Goal: Task Accomplishment & Management: Manage account settings

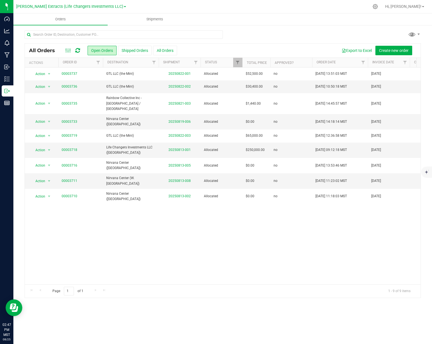
click at [178, 49] on div "Export to Excel Create new order" at bounding box center [297, 50] width 240 height 9
click at [162, 50] on button "All Orders" at bounding box center [165, 50] width 24 height 9
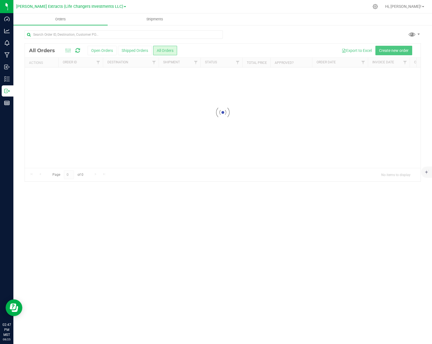
click at [259, 34] on div at bounding box center [223, 36] width 397 height 13
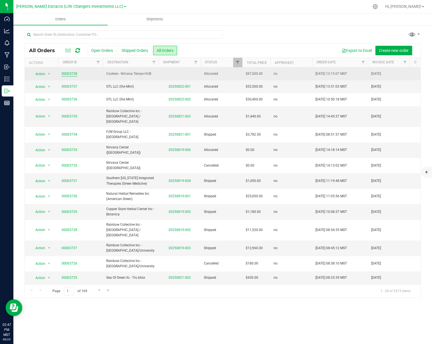
click at [68, 74] on link "00003738" at bounding box center [70, 73] width 16 height 5
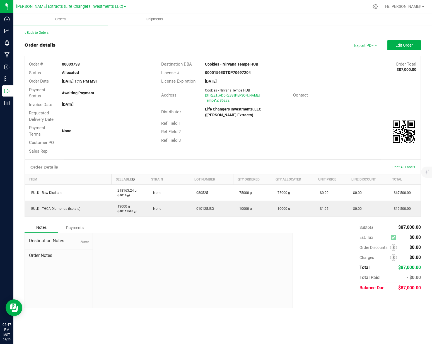
click at [397, 169] on div "Print All Labels" at bounding box center [404, 167] width 28 height 4
click at [399, 167] on span "Print All Labels" at bounding box center [404, 167] width 23 height 4
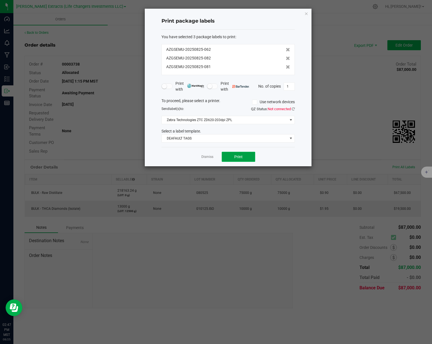
click at [224, 156] on button "Print" at bounding box center [239, 157] width 34 height 10
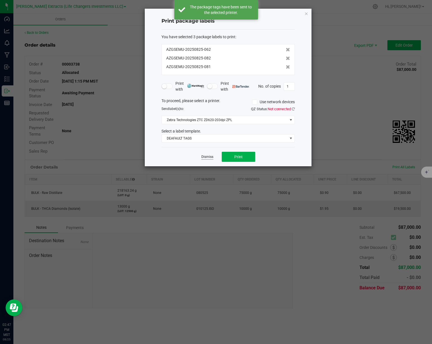
click at [208, 159] on link "Dismiss" at bounding box center [208, 157] width 12 height 5
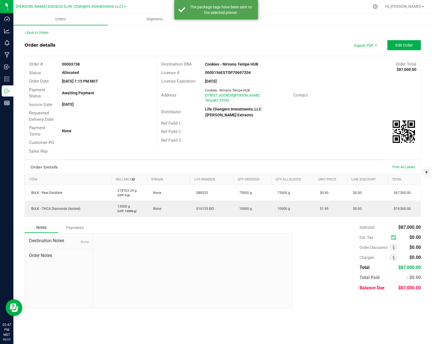
click at [273, 128] on div "Ref Field 2" at bounding box center [289, 132] width 264 height 9
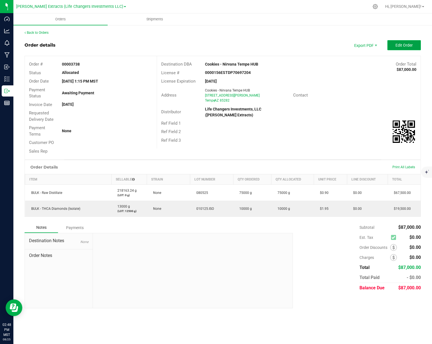
click at [393, 48] on button "Edit Order" at bounding box center [405, 45] width 34 height 10
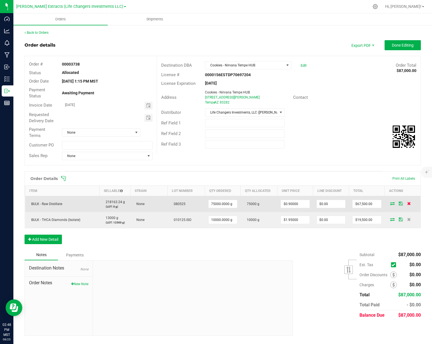
click at [408, 205] on icon at bounding box center [410, 203] width 4 height 3
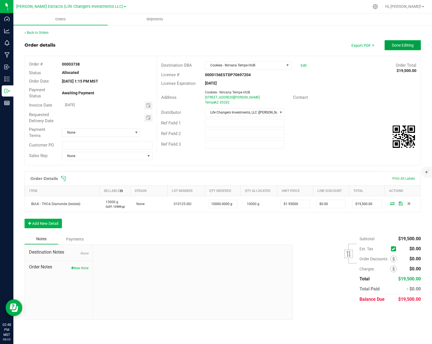
click at [408, 42] on button "Done Editing" at bounding box center [403, 45] width 36 height 10
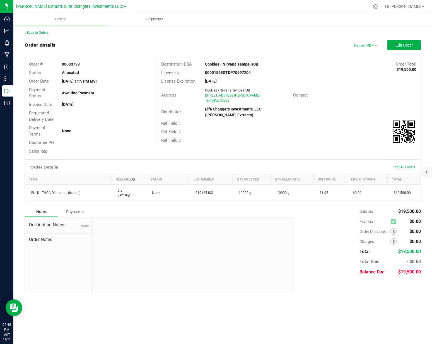
click at [304, 42] on div "Order details Export PDF Edit Order" at bounding box center [223, 45] width 397 height 10
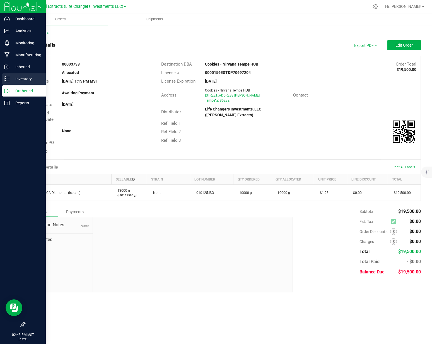
click at [9, 81] on icon at bounding box center [7, 79] width 6 height 6
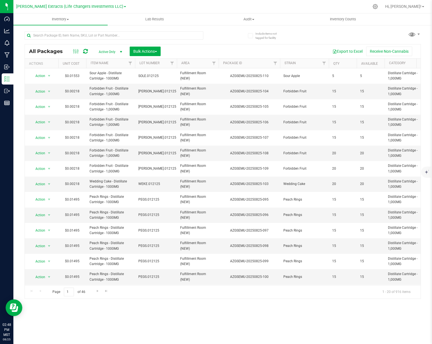
click at [226, 34] on div "All Packages Active Only Active Only Lab Samples Locked All Bulk Actions Add to…" at bounding box center [223, 162] width 397 height 273
click at [157, 39] on input "text" at bounding box center [114, 35] width 179 height 8
click at [158, 36] on input "text" at bounding box center [114, 35] width 179 height 8
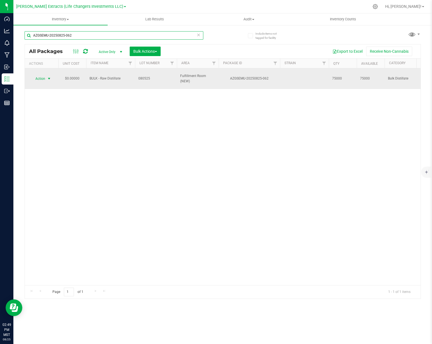
type input "AZGSEMU-20250825-062"
click at [37, 77] on span "Action" at bounding box center [37, 79] width 15 height 8
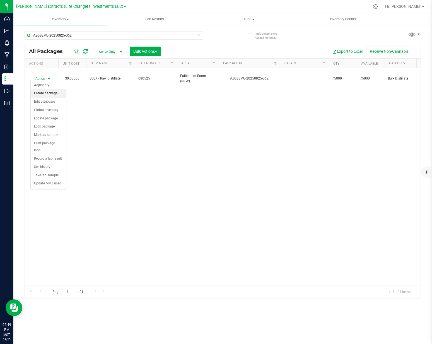
click at [45, 95] on li "Create package" at bounding box center [48, 93] width 35 height 8
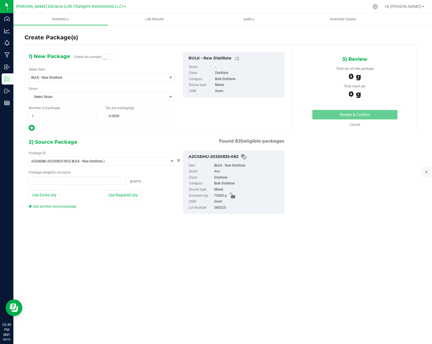
type input "0.0000 g"
click at [138, 119] on span at bounding box center [140, 116] width 69 height 8
type input "0.0000"
type input "0"
click at [61, 118] on span "1 1" at bounding box center [63, 116] width 69 height 8
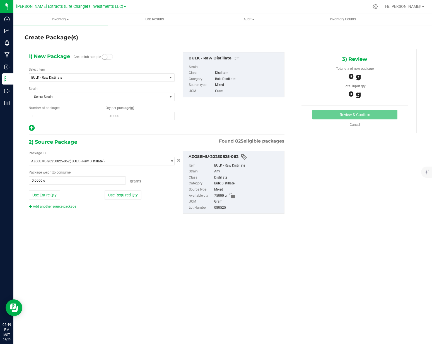
click at [61, 118] on input "1" at bounding box center [63, 116] width 68 height 8
type input "75"
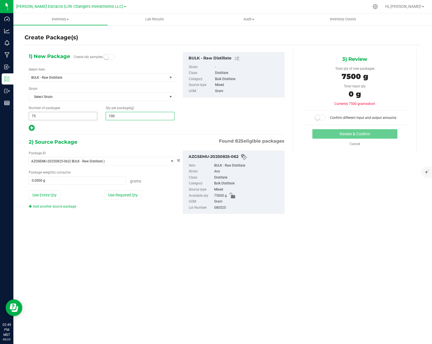
type input "1000"
type input "1,000.0000"
click at [120, 191] on button "Use Required Qty" at bounding box center [123, 194] width 37 height 9
type input "75000.0000 g"
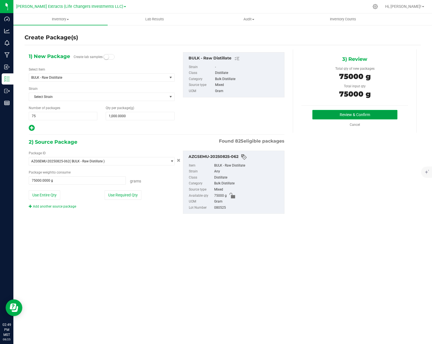
click at [341, 111] on button "Review & Confirm" at bounding box center [355, 114] width 85 height 9
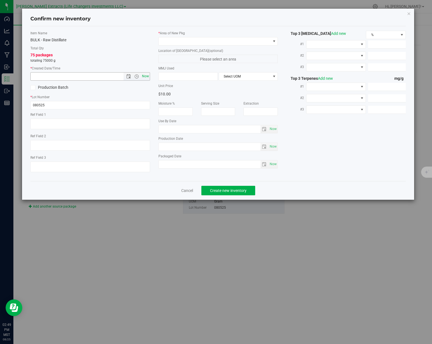
click at [146, 77] on span "Now" at bounding box center [145, 76] width 9 height 8
type input "[DATE] 2:49 PM"
drag, startPoint x: 182, startPoint y: 39, endPoint x: 180, endPoint y: 45, distance: 6.1
click at [182, 39] on span at bounding box center [215, 41] width 112 height 8
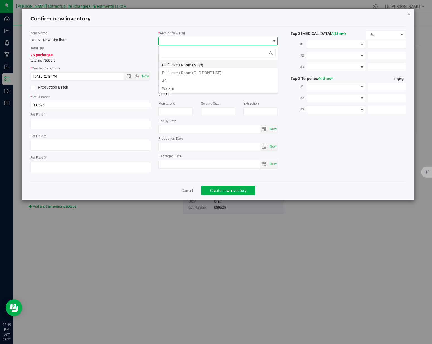
scroll to position [8, 119]
click at [177, 66] on li "Fulfillment Room (NEW)" at bounding box center [218, 64] width 119 height 8
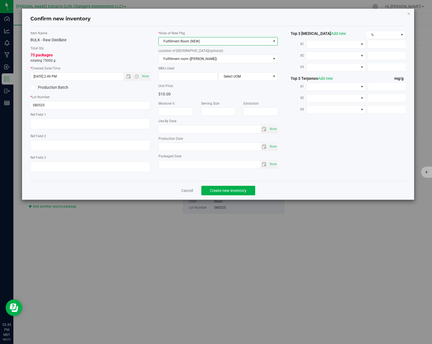
click at [151, 56] on div "Item Name BULK - Raw Distillate Total Qty 75 packages totaling 75000 g * Create…" at bounding box center [90, 104] width 128 height 146
click at [225, 191] on span "Create new inventory" at bounding box center [228, 190] width 37 height 4
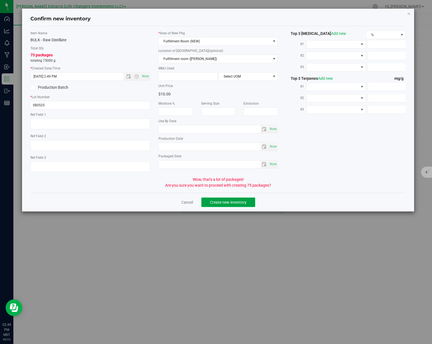
click at [223, 202] on span "Create new inventory" at bounding box center [228, 202] width 37 height 4
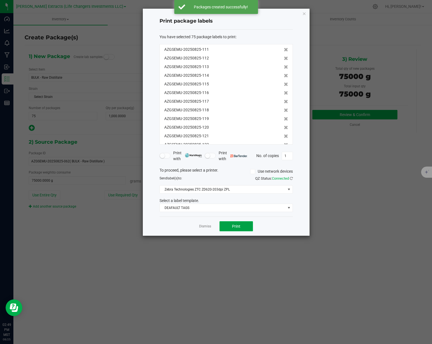
click at [228, 226] on button "Print" at bounding box center [237, 226] width 34 height 10
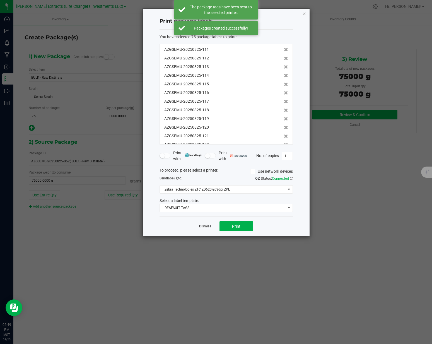
click at [208, 227] on link "Dismiss" at bounding box center [205, 226] width 12 height 5
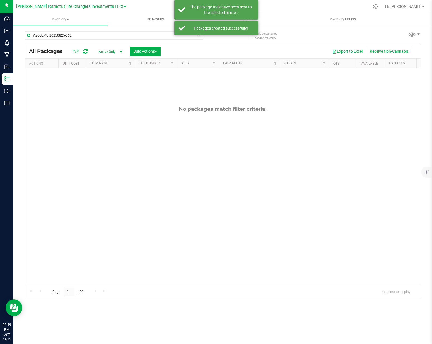
drag, startPoint x: 319, startPoint y: 39, endPoint x: 319, endPoint y: 42, distance: 3.1
click at [319, 39] on div "AZGSEMU-20250825-062 All Packages Active Only Active Only Lab Samples Locked Al…" at bounding box center [223, 162] width 397 height 273
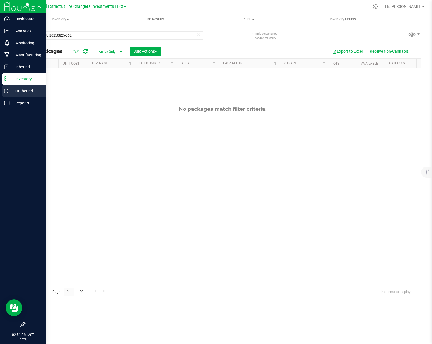
click at [11, 91] on p "Outbound" at bounding box center [27, 91] width 34 height 7
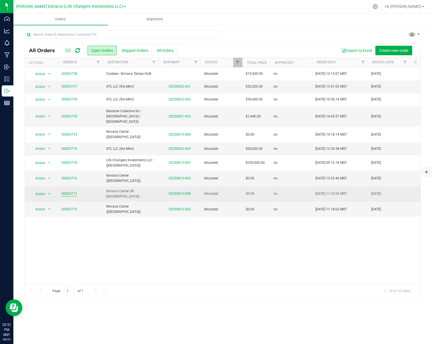
click at [70, 191] on link "00003711" at bounding box center [70, 193] width 16 height 5
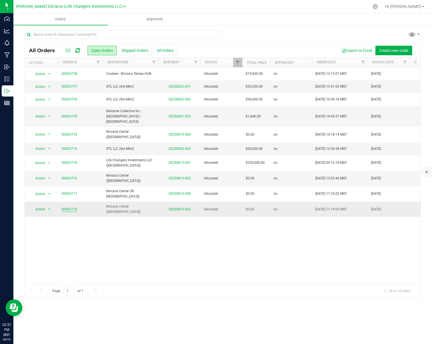
click at [71, 207] on link "00003710" at bounding box center [70, 209] width 16 height 5
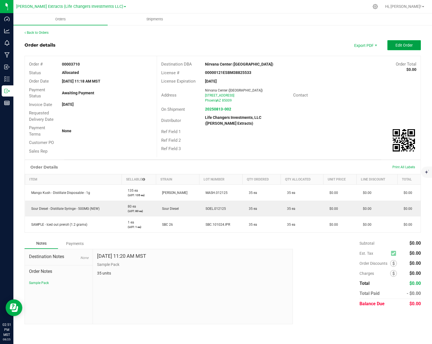
click at [401, 46] on span "Edit Order" at bounding box center [404, 45] width 17 height 4
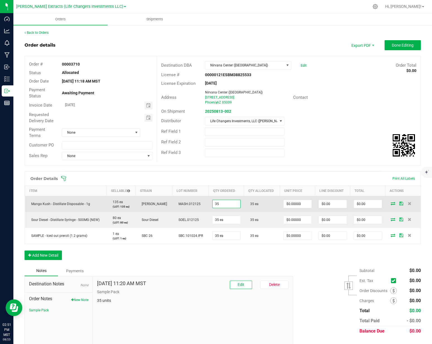
click at [223, 205] on input "35" at bounding box center [227, 204] width 28 height 8
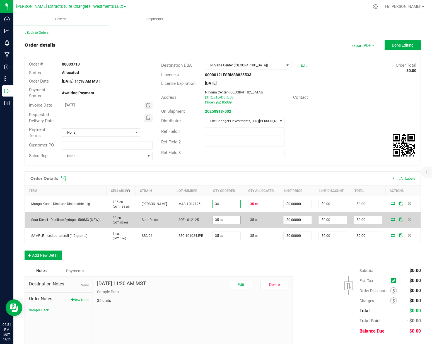
type input "34 ea"
click at [224, 220] on input "35" at bounding box center [227, 220] width 28 height 8
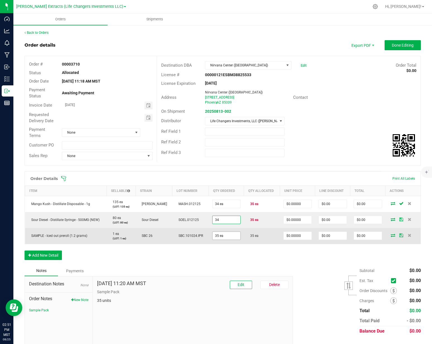
type input "34 ea"
click at [228, 236] on input "35" at bounding box center [227, 236] width 28 height 8
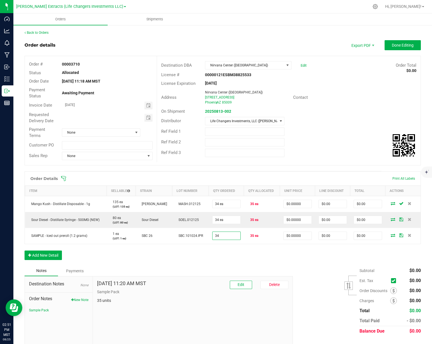
type input "34 ea"
click at [225, 252] on div "Order Details Print All Labels Item Sellable Strain Lot Number Qty Ordered Qty …" at bounding box center [223, 218] width 397 height 94
click at [234, 287] on button "Edit" at bounding box center [241, 285] width 22 height 8
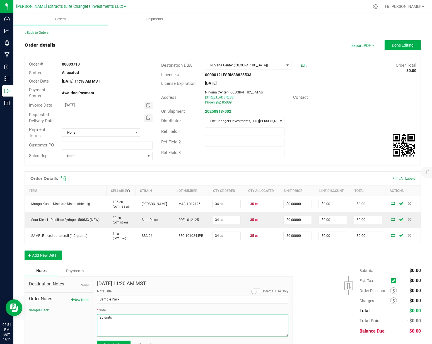
click at [103, 318] on textarea "* Note" at bounding box center [193, 325] width 192 height 22
type textarea "34 units"
click at [214, 254] on div "Order Details Print All Labels Item Sellable Strain Lot Number Qty Ordered Qty …" at bounding box center [223, 218] width 397 height 94
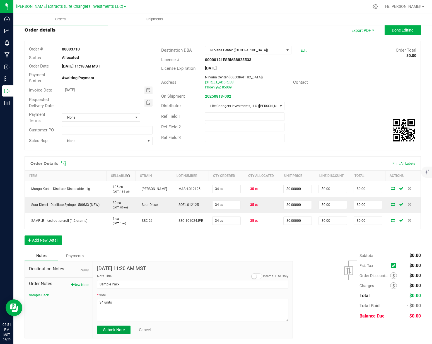
click at [112, 331] on span "Submit Note" at bounding box center [113, 330] width 21 height 4
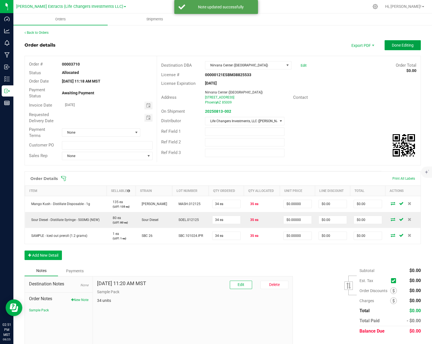
click at [404, 42] on button "Done Editing" at bounding box center [403, 45] width 36 height 10
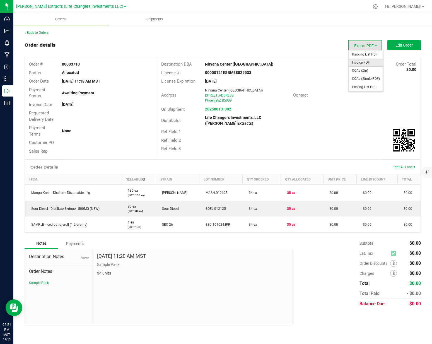
click at [362, 62] on span "Invoice PDF" at bounding box center [366, 63] width 35 height 8
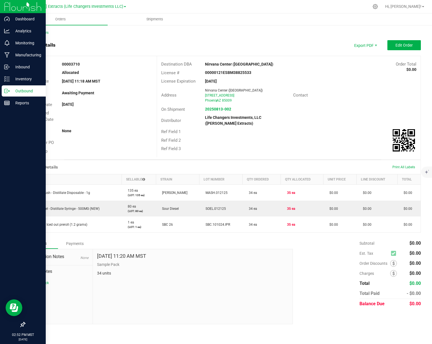
click at [13, 86] on div "Outbound" at bounding box center [24, 90] width 44 height 11
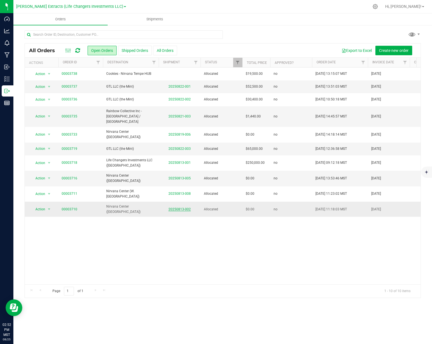
click at [183, 207] on link "20250813-002" at bounding box center [180, 209] width 22 height 4
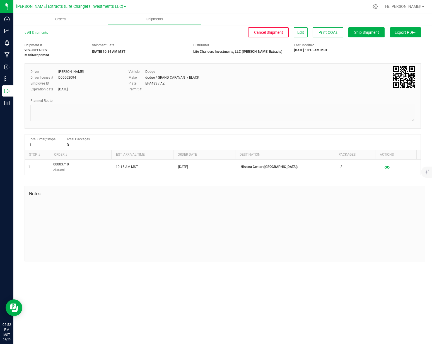
click at [396, 35] on button "Export PDF" at bounding box center [406, 32] width 31 height 10
click at [395, 44] on span "Manifest by Package ID" at bounding box center [397, 45] width 35 height 4
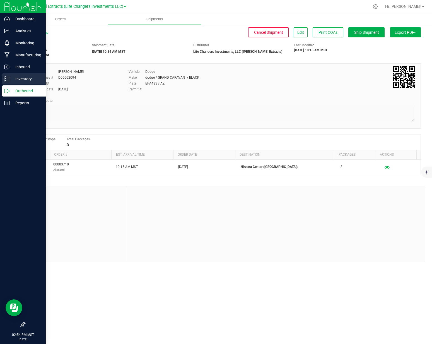
click at [7, 78] on icon at bounding box center [7, 79] width 6 height 6
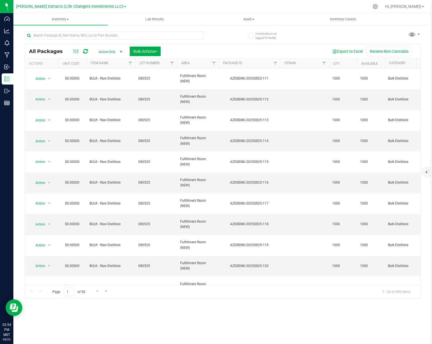
click at [214, 34] on div at bounding box center [124, 35] width 199 height 18
drag, startPoint x: 214, startPoint y: 34, endPoint x: 205, endPoint y: 37, distance: 9.9
click at [214, 34] on div at bounding box center [124, 35] width 199 height 18
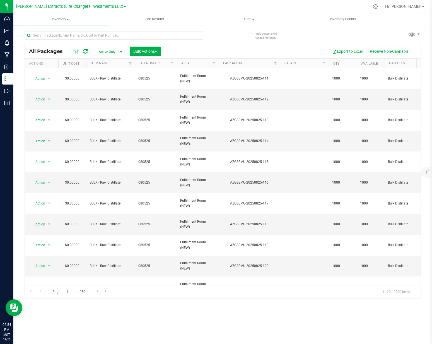
drag, startPoint x: 21, startPoint y: 73, endPoint x: 14, endPoint y: 93, distance: 20.5
click at [21, 74] on div "Include items not tagged for facility All Packages Active Only Active Only Lab …" at bounding box center [222, 110] width 419 height 170
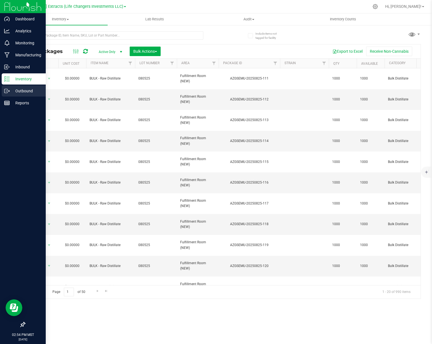
click at [10, 95] on div "Outbound" at bounding box center [24, 90] width 44 height 11
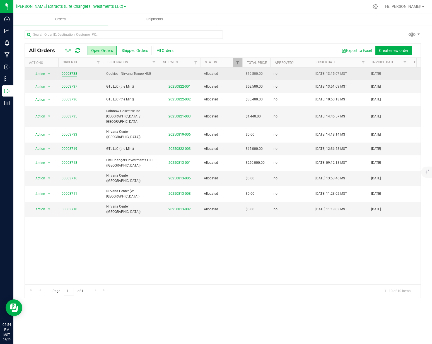
click at [71, 73] on link "00003738" at bounding box center [70, 73] width 16 height 5
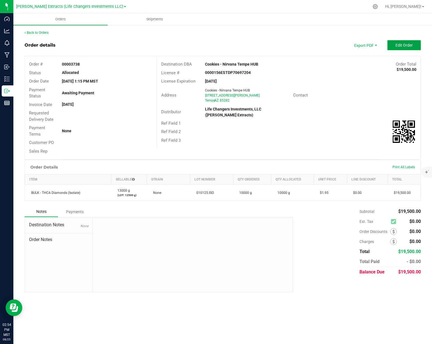
click at [396, 44] on button "Edit Order" at bounding box center [405, 45] width 34 height 10
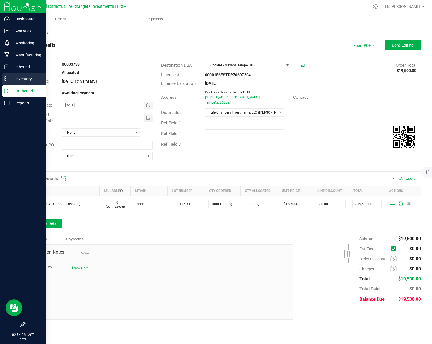
click at [11, 81] on p "Inventory" at bounding box center [27, 79] width 34 height 7
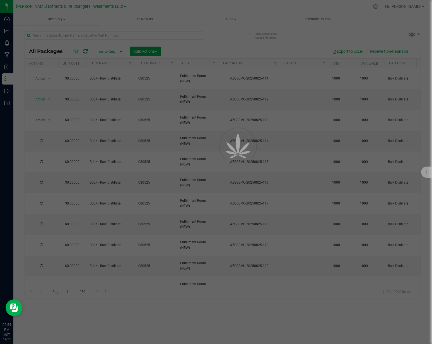
click at [228, 48] on div at bounding box center [216, 172] width 432 height 344
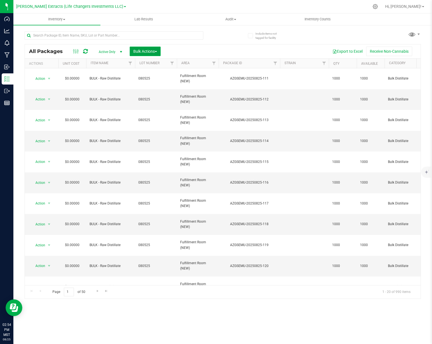
click at [155, 56] on button "Bulk Actions" at bounding box center [145, 51] width 31 height 9
click at [162, 78] on div "Add to outbound order" at bounding box center [156, 74] width 46 height 9
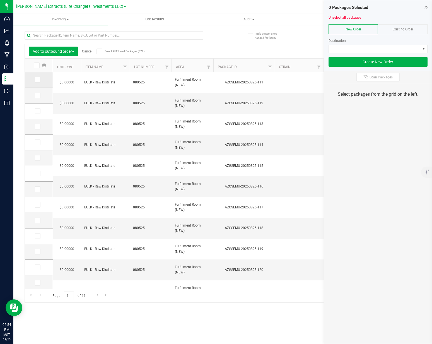
click at [39, 80] on icon at bounding box center [37, 80] width 4 height 0
click at [0, 0] on input "checkbox" at bounding box center [0, 0] width 0 height 0
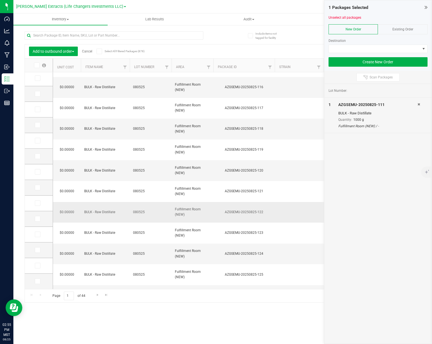
scroll to position [100, 0]
click at [39, 63] on span at bounding box center [37, 66] width 6 height 6
click at [0, 0] on input "checkbox" at bounding box center [0, 0] width 0 height 0
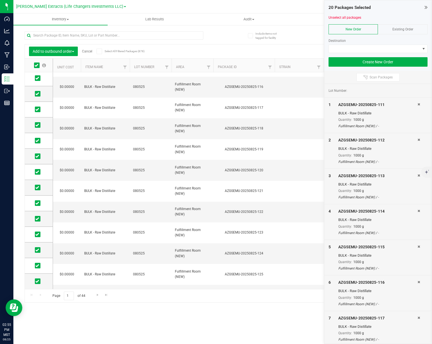
scroll to position [0, 0]
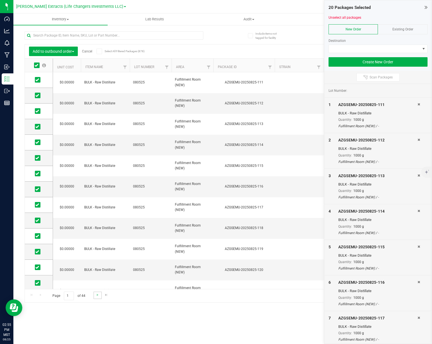
click at [98, 292] on link "Go to the next page" at bounding box center [98, 296] width 8 height 8
click at [39, 66] on span at bounding box center [37, 66] width 6 height 6
click at [0, 0] on input "checkbox" at bounding box center [0, 0] width 0 height 0
click at [96, 296] on span "Go to the next page" at bounding box center [97, 295] width 4 height 4
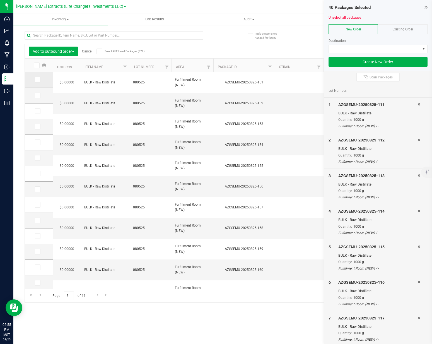
click at [39, 66] on span at bounding box center [37, 66] width 6 height 6
click at [0, 0] on input "checkbox" at bounding box center [0, 0] width 0 height 0
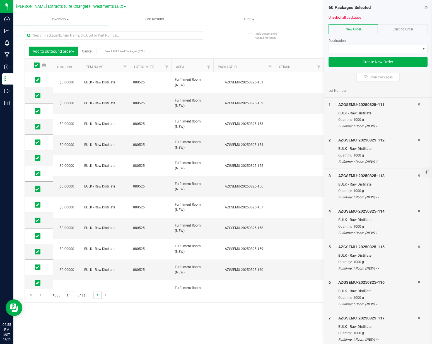
click at [97, 297] on span "Go to the next page" at bounding box center [97, 295] width 4 height 4
drag, startPoint x: 40, startPoint y: 64, endPoint x: 62, endPoint y: 128, distance: 67.4
click at [40, 64] on label at bounding box center [39, 66] width 21 height 6
click at [0, 0] on input "checkbox" at bounding box center [0, 0] width 0 height 0
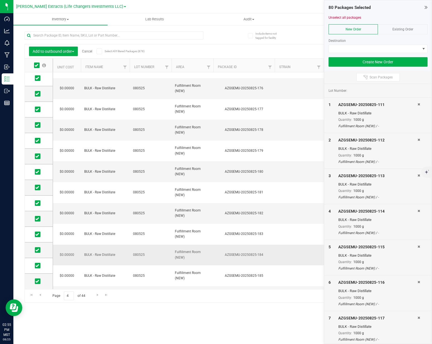
scroll to position [100, 0]
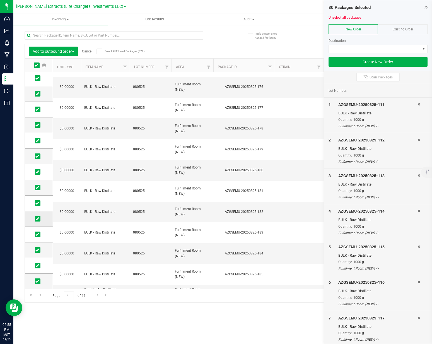
drag, startPoint x: 39, startPoint y: 217, endPoint x: 38, endPoint y: 223, distance: 6.2
click at [39, 217] on span at bounding box center [38, 219] width 6 height 6
click at [39, 238] on td at bounding box center [39, 235] width 28 height 16
drag, startPoint x: 38, startPoint y: 235, endPoint x: 34, endPoint y: 221, distance: 14.9
click at [38, 235] on icon at bounding box center [37, 235] width 4 height 0
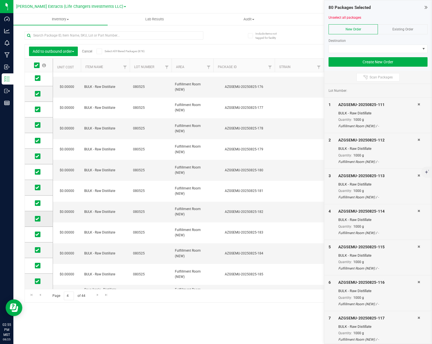
click at [0, 0] on input "checkbox" at bounding box center [0, 0] width 0 height 0
click at [35, 219] on icon at bounding box center [37, 219] width 4 height 0
click at [0, 0] on input "checkbox" at bounding box center [0, 0] width 0 height 0
click at [36, 250] on icon at bounding box center [37, 250] width 4 height 0
click at [0, 0] on input "checkbox" at bounding box center [0, 0] width 0 height 0
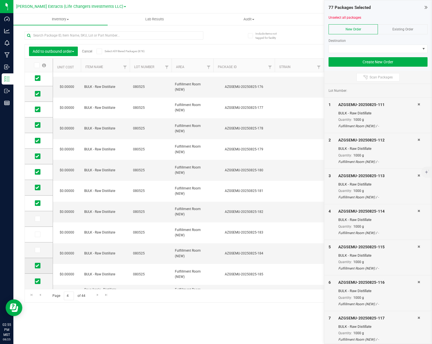
click at [38, 266] on icon at bounding box center [37, 266] width 4 height 0
click at [0, 0] on input "checkbox" at bounding box center [0, 0] width 0 height 0
click at [39, 281] on icon at bounding box center [37, 281] width 4 height 0
click at [0, 0] on input "checkbox" at bounding box center [0, 0] width 0 height 0
click at [384, 32] on div "Existing Order" at bounding box center [403, 29] width 50 height 10
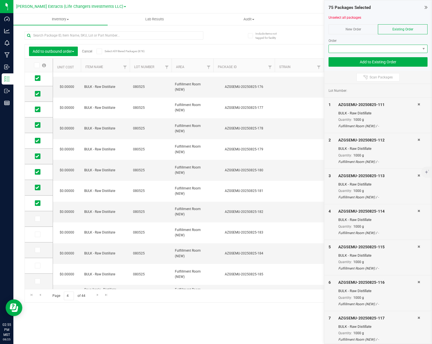
click at [372, 48] on span at bounding box center [375, 49] width 92 height 8
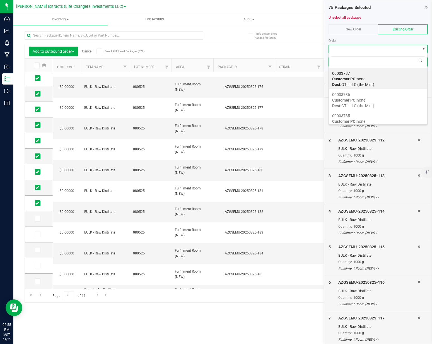
scroll to position [52, 0]
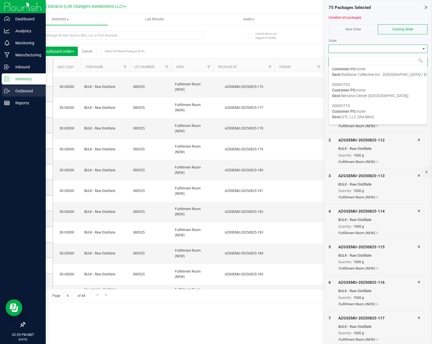
click at [11, 94] on div "Outbound" at bounding box center [24, 90] width 44 height 11
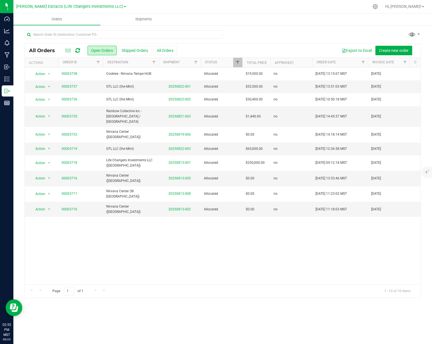
click at [251, 45] on div "All Orders Open Orders Shipped Orders All Orders Export to Excel Create new ord…" at bounding box center [223, 51] width 396 height 14
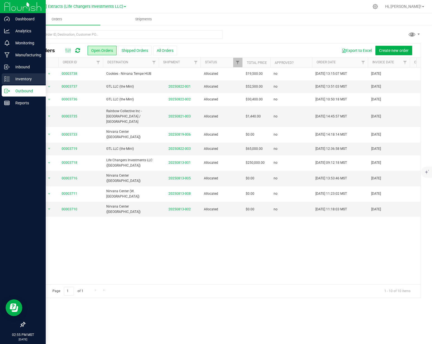
click at [5, 81] on icon at bounding box center [4, 80] width 1 height 1
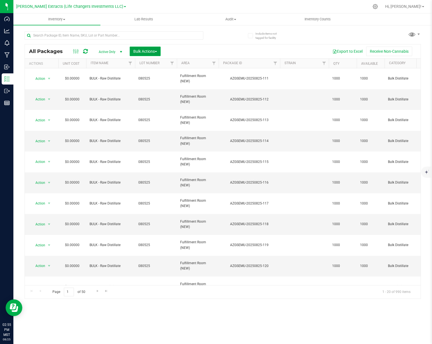
click at [153, 51] on span "Bulk Actions" at bounding box center [145, 51] width 24 height 4
click at [161, 76] on span "Add to outbound order" at bounding box center [152, 74] width 38 height 4
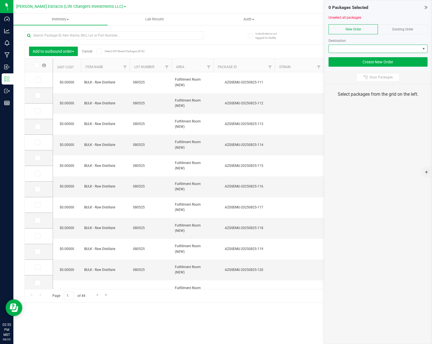
click at [398, 53] on span at bounding box center [378, 49] width 99 height 8
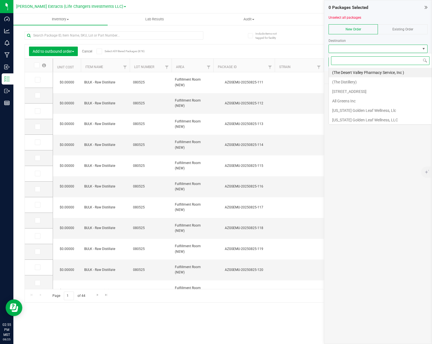
scroll to position [8, 99]
click at [399, 32] on div "Existing Order" at bounding box center [403, 29] width 50 height 10
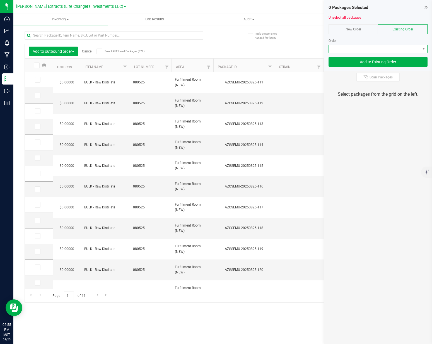
click at [390, 47] on span at bounding box center [375, 49] width 92 height 8
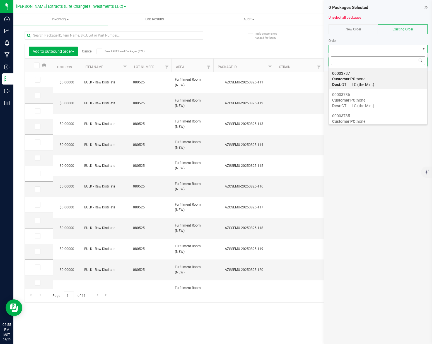
click at [370, 60] on input at bounding box center [378, 60] width 94 height 9
type input "3738"
click at [92, 52] on link "Cancel" at bounding box center [87, 51] width 10 height 4
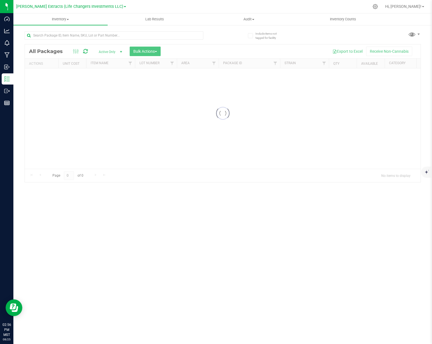
click at [232, 35] on div "Loading... All Packages Active Only Active Only Lab Samples Locked All Bulk Act…" at bounding box center [223, 104] width 397 height 157
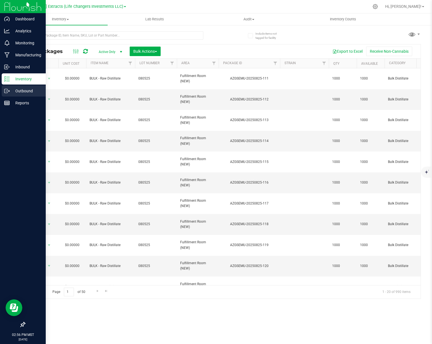
click at [10, 91] on p "Outbound" at bounding box center [27, 91] width 34 height 7
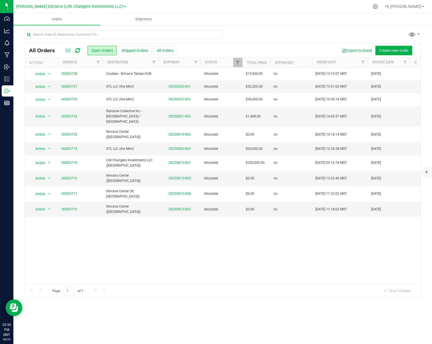
click at [295, 54] on div "Export to Excel Create new order" at bounding box center [297, 50] width 240 height 9
click at [398, 51] on span "Create new order" at bounding box center [394, 50] width 30 height 4
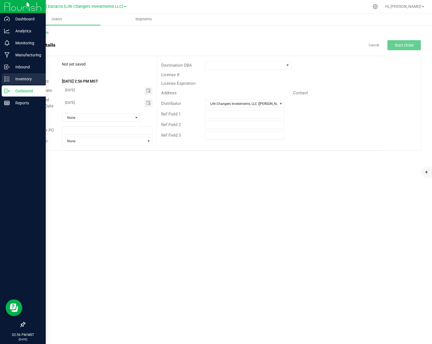
click at [5, 78] on icon at bounding box center [7, 79] width 6 height 6
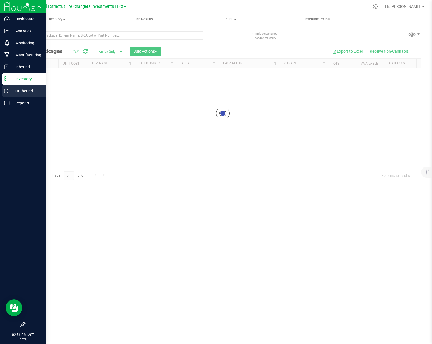
click at [21, 94] on p "Outbound" at bounding box center [27, 91] width 34 height 7
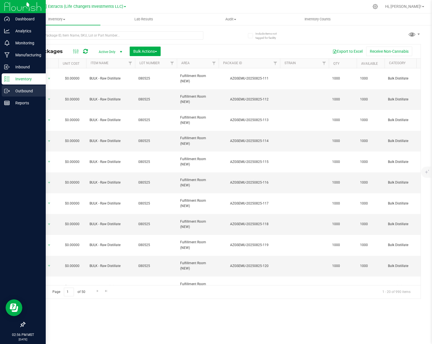
click at [6, 93] on icon at bounding box center [7, 91] width 6 height 6
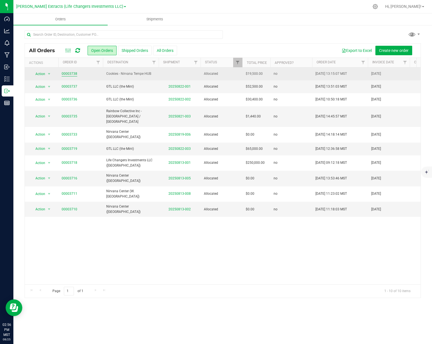
click at [67, 75] on link "00003738" at bounding box center [70, 73] width 16 height 5
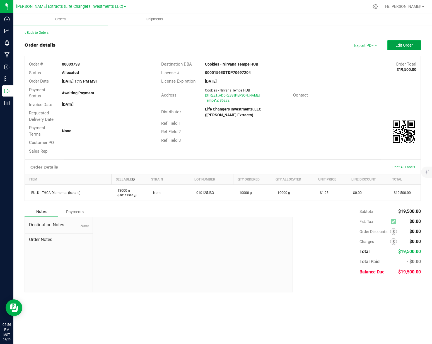
click at [406, 47] on span "Edit Order" at bounding box center [404, 45] width 17 height 4
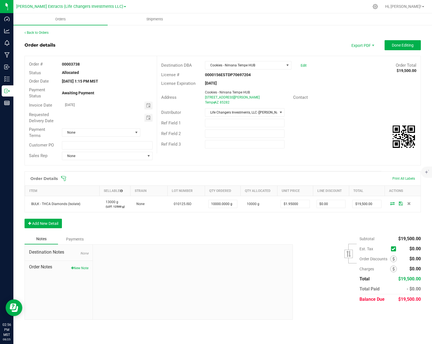
click at [349, 134] on div "Ref Field 2" at bounding box center [289, 133] width 264 height 11
click at [66, 176] on icon at bounding box center [64, 179] width 6 height 6
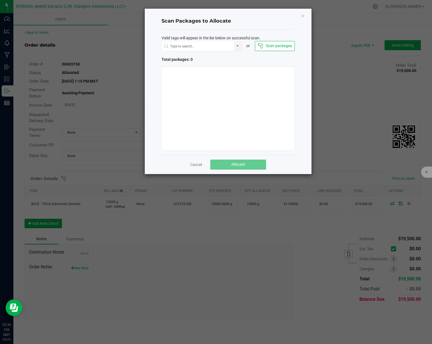
click at [331, 116] on ngb-modal-window "Scan Packages to Allocate Valid tags will appear in the list below on successfu…" at bounding box center [218, 172] width 437 height 344
click at [255, 106] on div at bounding box center [228, 109] width 133 height 84
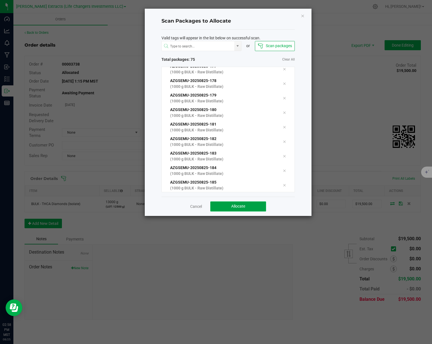
click at [260, 208] on button "Allocate" at bounding box center [239, 207] width 56 height 10
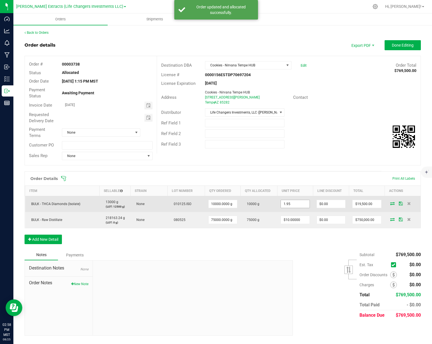
click at [294, 201] on input "1.95" at bounding box center [295, 204] width 28 height 8
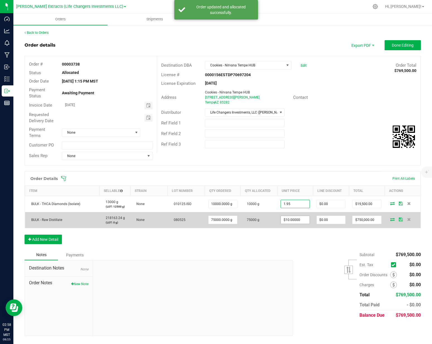
type input "$1.95000"
click at [294, 216] on td "$10.00000" at bounding box center [296, 220] width 36 height 16
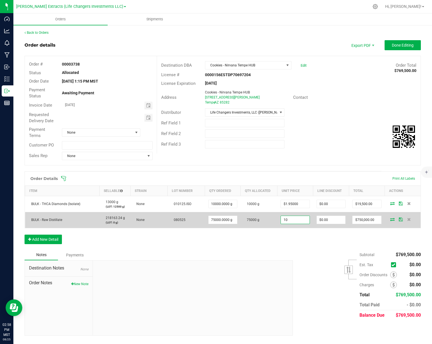
click at [295, 218] on input "10" at bounding box center [295, 220] width 28 height 8
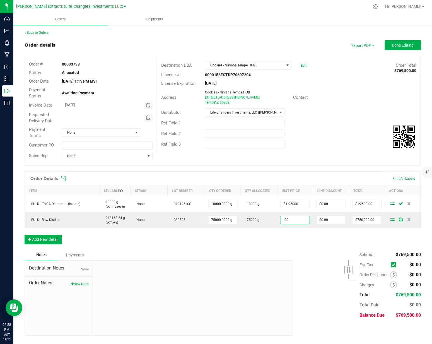
type input "$0.90000"
type input "$67,500.00"
click at [329, 129] on div "Ref Field 2" at bounding box center [289, 133] width 264 height 11
click at [394, 51] on outbound-order-header "Order details Export PDF Done Editing Order # 00003738 Status Allocated Order D…" at bounding box center [223, 105] width 397 height 131
click at [395, 47] on span "Done Editing" at bounding box center [403, 45] width 22 height 4
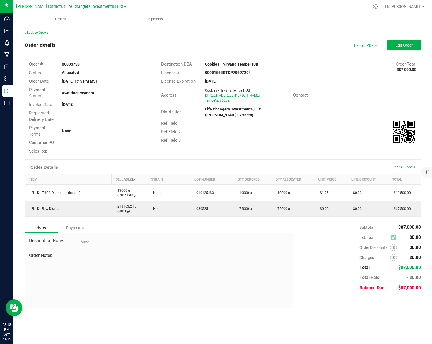
click at [254, 45] on div "Order details Export PDF Edit Order" at bounding box center [223, 45] width 397 height 10
click at [379, 8] on icon at bounding box center [376, 7] width 6 height 6
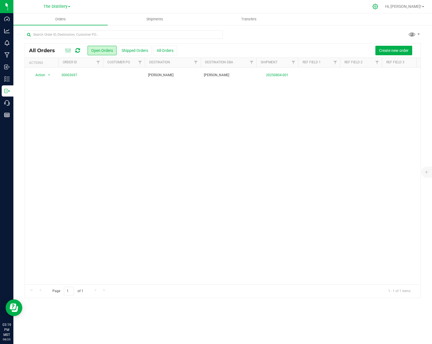
click at [383, 7] on div at bounding box center [376, 7] width 14 height 12
click at [319, 47] on div "Create new order" at bounding box center [297, 50] width 240 height 9
click at [403, 7] on div "Hi, [PERSON_NAME]!" at bounding box center [406, 6] width 48 height 11
click at [379, 6] on icon at bounding box center [376, 7] width 6 height 6
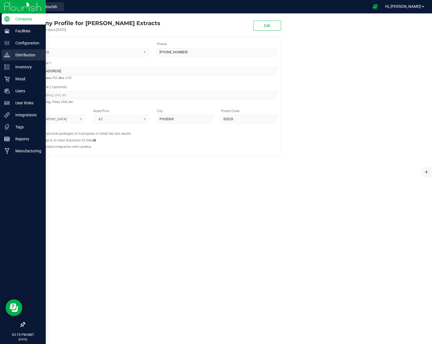
click at [16, 57] on p "Distribution" at bounding box center [27, 55] width 34 height 7
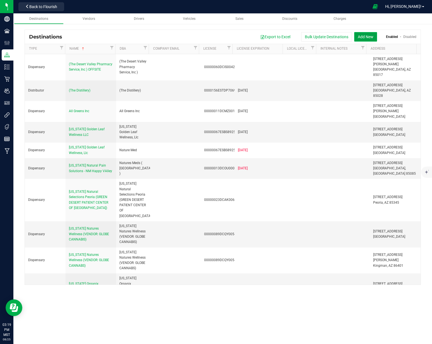
click at [362, 35] on button "Add New" at bounding box center [366, 36] width 23 height 9
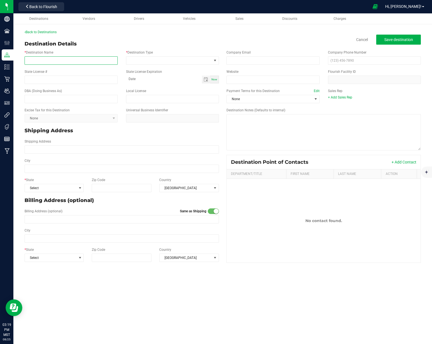
click at [83, 60] on input "* Destination Name" at bounding box center [71, 60] width 93 height 8
paste input "Forever 46 Llc"
type input "Forever 46 Llc"
click at [48, 102] on input "text" at bounding box center [71, 99] width 93 height 8
paste input "Forever 46 Llc"
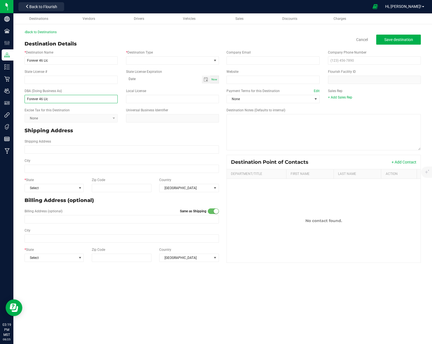
type input "Forever 46 Llc"
click at [81, 79] on input "State License #" at bounding box center [71, 80] width 93 height 8
paste input "00000057DCHF00477864"
type input "00000057DCHF00477864"
click at [174, 61] on span at bounding box center [169, 61] width 86 height 8
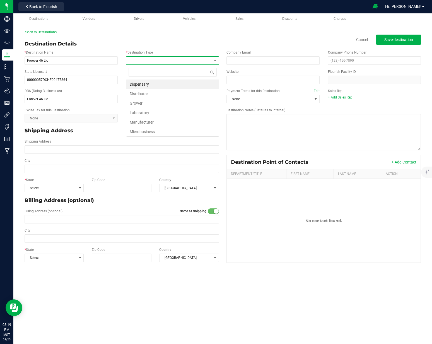
scroll to position [8, 93]
click at [157, 83] on li "Dispensary" at bounding box center [172, 84] width 93 height 9
click at [204, 79] on span "Toggle calendar" at bounding box center [206, 79] width 4 height 4
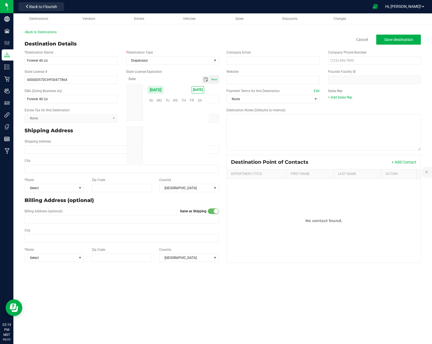
scroll to position [90507, 0]
type input "month-day-year"
click at [205, 80] on span "Toggle calendar" at bounding box center [206, 79] width 4 height 4
click at [134, 101] on span "Aug" at bounding box center [135, 99] width 6 height 4
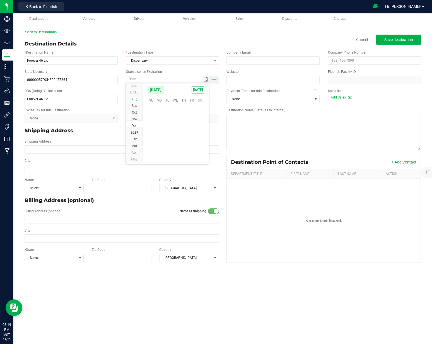
scroll to position [91228, 0]
click at [190, 118] on span "7" at bounding box center [192, 117] width 8 height 9
type input "[DATE]"
click at [168, 44] on div "Destination Details Cancel Save destination" at bounding box center [223, 44] width 397 height 8
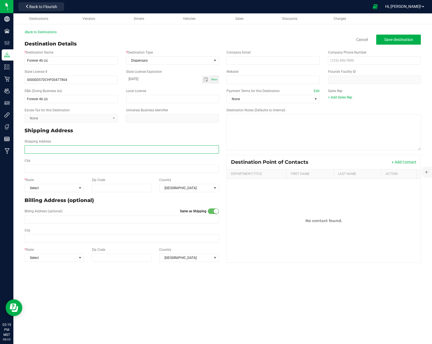
click at [53, 149] on input "Shipping Address" at bounding box center [122, 149] width 195 height 8
paste input "[STREET_ADDRESS]"
click at [84, 149] on input "[STREET_ADDRESS]" at bounding box center [122, 149] width 195 height 8
type input "[STREET_ADDRESS]"
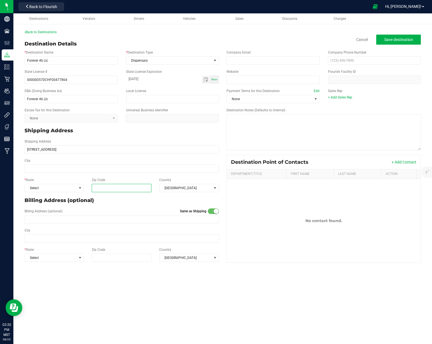
type input "[STREET_ADDRESS]"
click at [118, 190] on input "Zip Code" at bounding box center [122, 188] width 60 height 8
paste input "85705"
type input "85705"
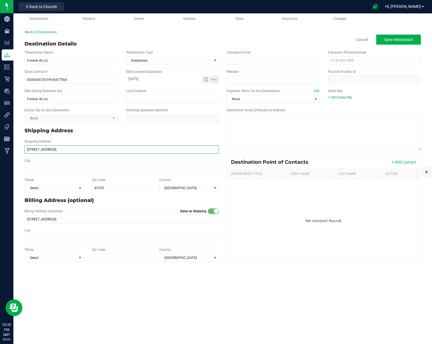
type input "85705"
click at [68, 149] on input "[STREET_ADDRESS]" at bounding box center [122, 149] width 195 height 8
drag, startPoint x: 68, startPoint y: 149, endPoint x: 68, endPoint y: 169, distance: 20.7
click at [69, 149] on input "[STREET_ADDRESS]" at bounding box center [122, 149] width 195 height 8
type input "[STREET_ADDRESS]"
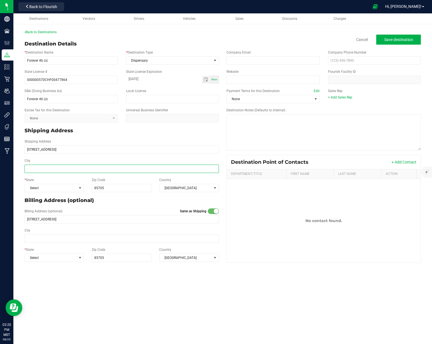
type input "[STREET_ADDRESS]"
click at [67, 168] on input "City" at bounding box center [122, 169] width 195 height 8
paste input "[GEOGRAPHIC_DATA]"
type input "[GEOGRAPHIC_DATA]"
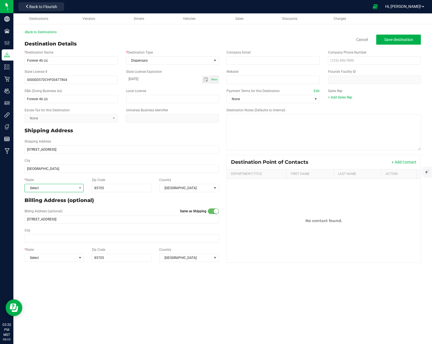
type input "[GEOGRAPHIC_DATA]"
click at [47, 184] on span "Select" at bounding box center [51, 188] width 52 height 8
click at [36, 227] on li "AZ" at bounding box center [54, 226] width 59 height 9
click at [72, 148] on input "[STREET_ADDRESS]" at bounding box center [122, 149] width 195 height 8
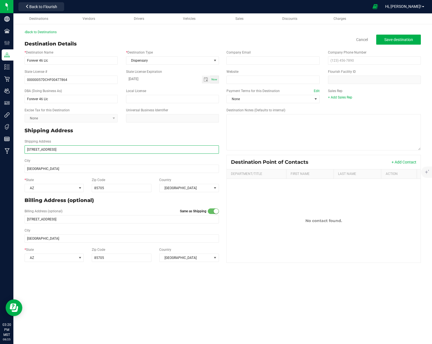
type input "[STREET_ADDRESS]"
drag, startPoint x: 96, startPoint y: 136, endPoint x: 327, endPoint y: 47, distance: 248.1
click at [96, 136] on div "Shipping Address" at bounding box center [121, 131] width 203 height 12
click at [396, 37] on span "Save destination" at bounding box center [399, 39] width 29 height 4
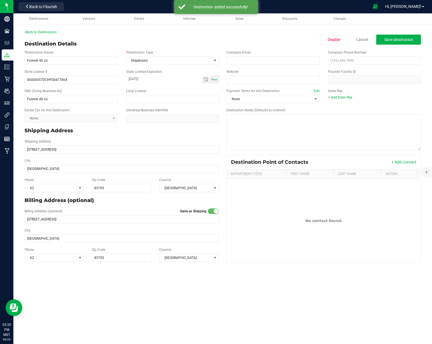
drag, startPoint x: 376, startPoint y: 11, endPoint x: 376, endPoint y: 15, distance: 3.6
click at [369, 11] on div at bounding box center [217, 6] width 303 height 11
click at [391, 35] on button "Save destination" at bounding box center [399, 40] width 45 height 10
click at [362, 40] on link "Cancel" at bounding box center [363, 40] width 12 height 6
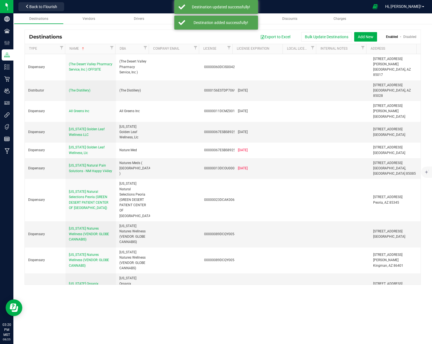
click at [369, 9] on div at bounding box center [217, 6] width 303 height 11
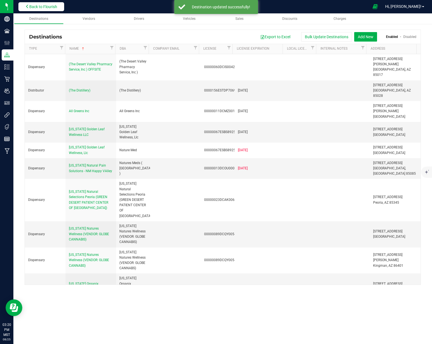
click at [57, 6] on span "Back to Flourish" at bounding box center [43, 6] width 28 height 4
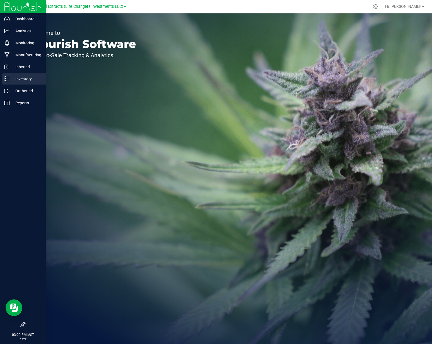
click at [35, 79] on p "Inventory" at bounding box center [27, 79] width 34 height 7
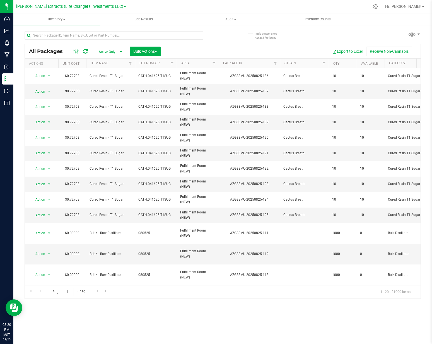
click at [185, 49] on div "Export to Excel Receive Non-Cannabis" at bounding box center [291, 51] width 252 height 9
click at [174, 36] on input "text" at bounding box center [114, 35] width 179 height 8
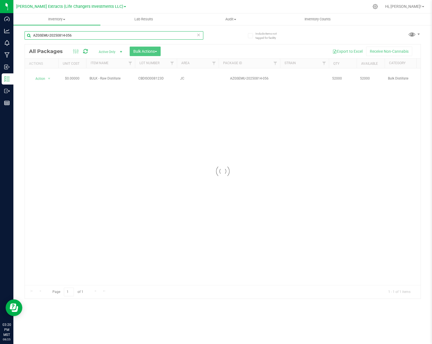
type input "AZGSEMU-20250814-056"
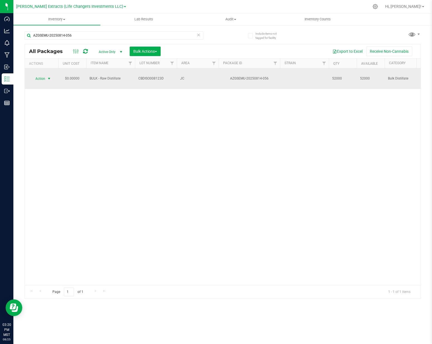
click at [38, 76] on span "Action" at bounding box center [37, 79] width 15 height 8
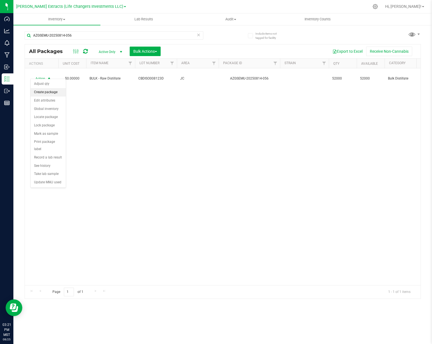
click at [49, 94] on li "Create package" at bounding box center [48, 92] width 35 height 8
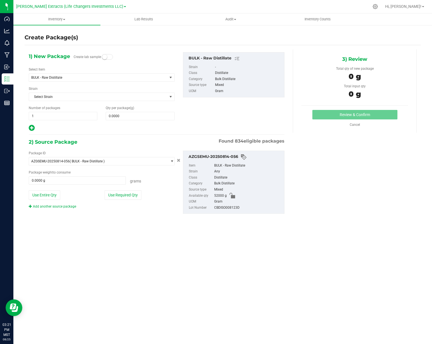
click at [262, 36] on div "Create Package(s)" at bounding box center [223, 38] width 397 height 8
click at [132, 78] on span "BULK - Raw Distillate" at bounding box center [95, 78] width 128 height 4
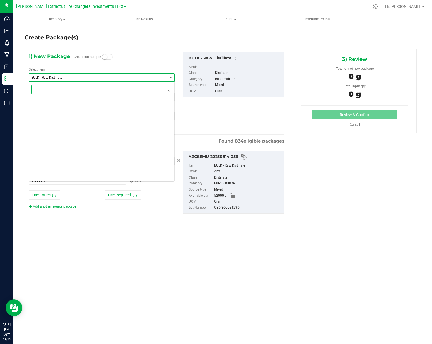
scroll to position [907, 0]
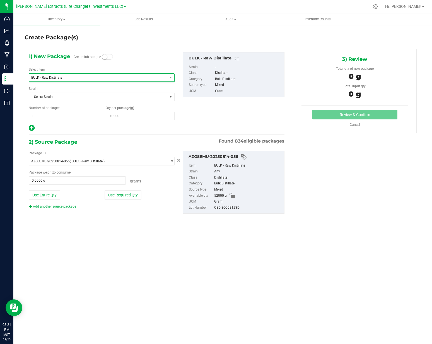
click at [133, 54] on div "1) New Package Create lab sample Select Item BULK - Raw Distillate Bulk - Live …" at bounding box center [102, 92] width 154 height 80
click at [94, 76] on span "BULK - Raw Distillate" at bounding box center [95, 78] width 128 height 4
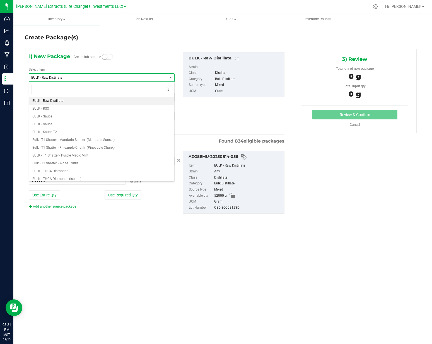
click at [126, 52] on div "1) New Package Create lab sample Select Item BULK - Raw Distillate Bulk - Live …" at bounding box center [102, 92] width 154 height 80
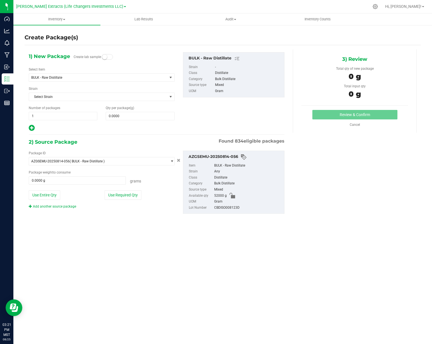
click at [202, 58] on div "BULK - Raw Distillate" at bounding box center [235, 58] width 93 height 7
click at [79, 118] on span "1 1" at bounding box center [63, 116] width 69 height 8
click at [79, 118] on input "1" at bounding box center [63, 116] width 68 height 8
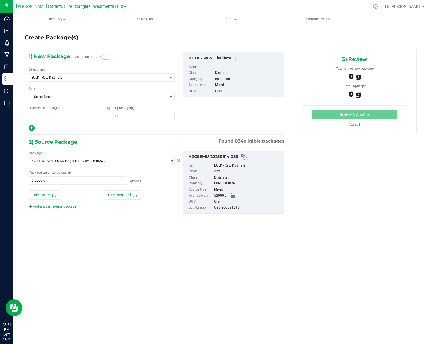
click at [79, 118] on input "1" at bounding box center [63, 116] width 68 height 8
type input "50"
drag, startPoint x: 135, startPoint y: 124, endPoint x: 137, endPoint y: 116, distance: 8.0
click at [135, 123] on div "1) New Package Create lab samples Select Item BULK - Raw Distillate Bulk - Live…" at bounding box center [102, 92] width 154 height 80
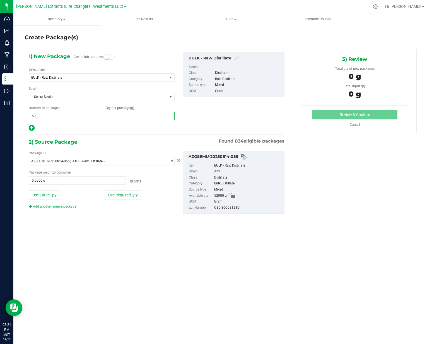
click at [137, 116] on span at bounding box center [140, 116] width 69 height 8
type input "0.0000"
type input "0"
drag, startPoint x: 183, startPoint y: 106, endPoint x: 180, endPoint y: 110, distance: 6.0
click at [182, 108] on div "1) New Package Create lab samples Select Item BULK - Raw Distillate Bulk - Live…" at bounding box center [157, 92] width 264 height 80
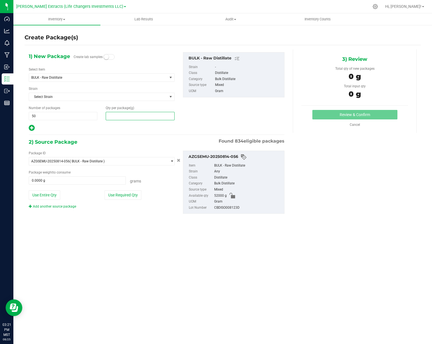
drag, startPoint x: 169, startPoint y: 116, endPoint x: 174, endPoint y: 106, distance: 11.4
click at [169, 115] on span at bounding box center [140, 116] width 69 height 8
type input "0.0000"
type input "0"
drag, startPoint x: 174, startPoint y: 106, endPoint x: 173, endPoint y: 111, distance: 5.0
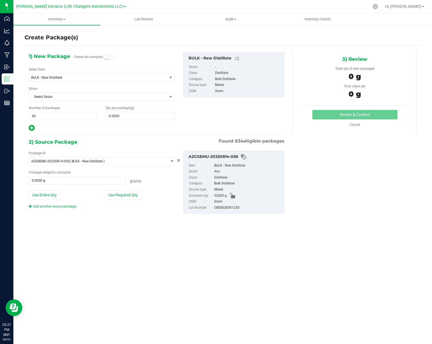
click at [174, 108] on div "Qty per package (g) 0.0000 0" at bounding box center [140, 113] width 77 height 15
drag, startPoint x: 170, startPoint y: 117, endPoint x: 174, endPoint y: 109, distance: 9.0
click at [170, 116] on span at bounding box center [140, 116] width 69 height 8
type input "0.0000"
type input "0"
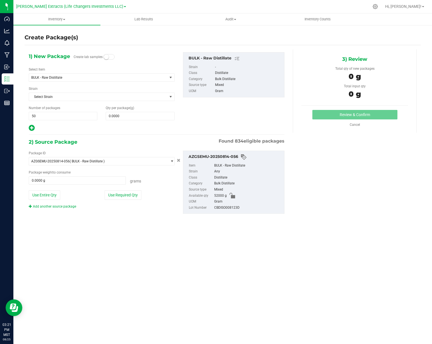
click at [174, 110] on div "Qty per package (g) 0.0000 0" at bounding box center [140, 113] width 77 height 15
drag, startPoint x: 161, startPoint y: 116, endPoint x: 170, endPoint y: 107, distance: 12.0
click at [161, 116] on span at bounding box center [140, 116] width 69 height 8
type input "0.0000"
click at [178, 95] on div "1) New Package Create lab samples Select Item BULK - Raw Distillate Bulk - Live…" at bounding box center [102, 92] width 154 height 80
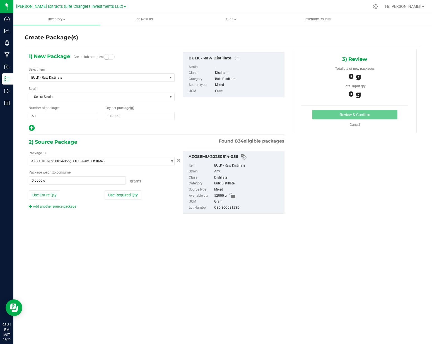
click at [234, 73] on div "Distillate" at bounding box center [248, 73] width 66 height 6
click at [202, 58] on div "BULK - Raw Distillate" at bounding box center [235, 58] width 93 height 7
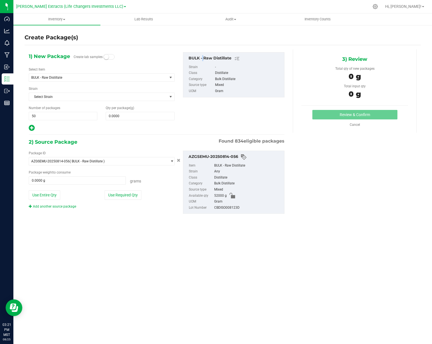
click at [202, 58] on div "BULK - Raw Distillate" at bounding box center [235, 58] width 93 height 7
click at [213, 35] on div "Create Package(s)" at bounding box center [223, 38] width 397 height 8
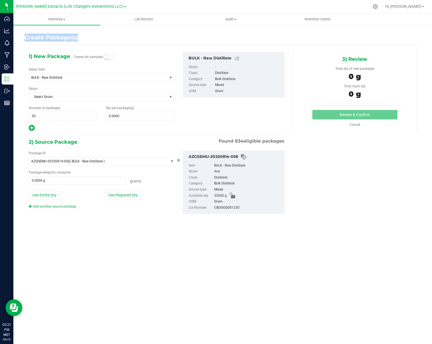
click at [213, 35] on div "Create Package(s)" at bounding box center [223, 38] width 397 height 8
click at [145, 4] on div at bounding box center [248, 6] width 241 height 11
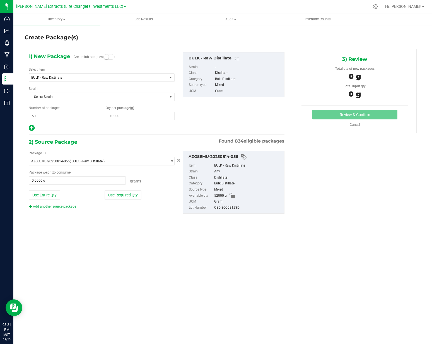
click at [145, 4] on div at bounding box center [248, 6] width 241 height 11
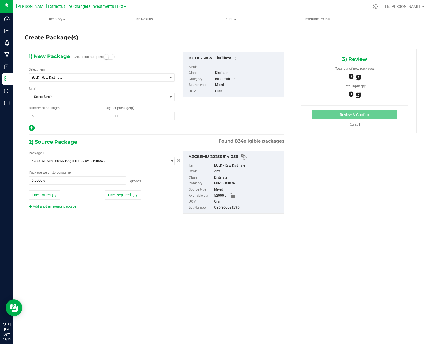
click at [145, 4] on div at bounding box center [248, 6] width 241 height 11
click at [121, 117] on span at bounding box center [140, 116] width 69 height 8
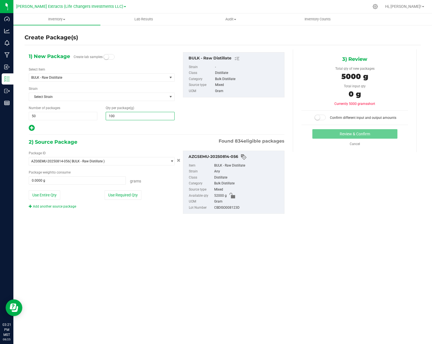
type input "1000"
type input "1,000.0000"
drag, startPoint x: 121, startPoint y: 195, endPoint x: 140, endPoint y: 185, distance: 21.7
click at [121, 195] on button "Use Required Qty" at bounding box center [123, 194] width 37 height 9
type input "50000.0000 g"
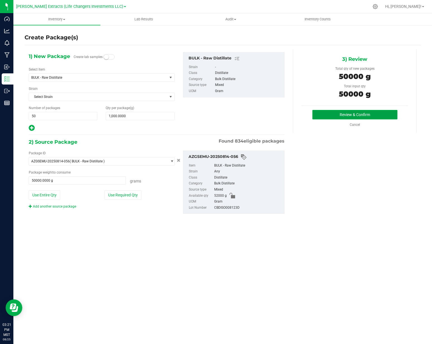
click at [366, 116] on button "Review & Confirm" at bounding box center [355, 114] width 85 height 9
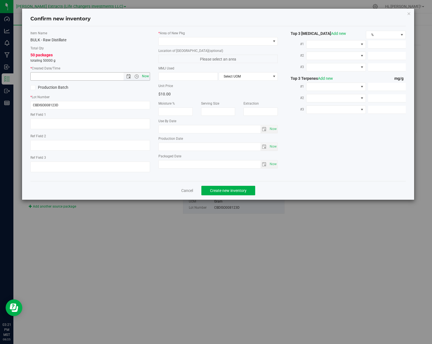
click at [147, 77] on span "Now" at bounding box center [145, 76] width 9 height 8
type input "8/25/2025 3:21 PM"
click at [98, 108] on input "CBDISO008123D" at bounding box center [90, 105] width 120 height 8
click at [98, 107] on input "CBDISO008123D" at bounding box center [90, 105] width 120 height 8
click at [98, 108] on input "CBDISO008123D" at bounding box center [90, 105] width 120 height 8
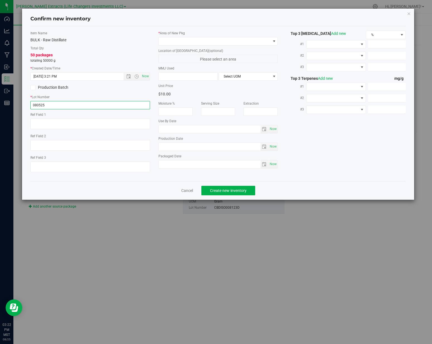
type input "080525"
click at [145, 75] on span "Now" at bounding box center [145, 76] width 9 height 8
type input "8/25/2025 3:22 PM"
click at [184, 44] on span at bounding box center [215, 41] width 112 height 8
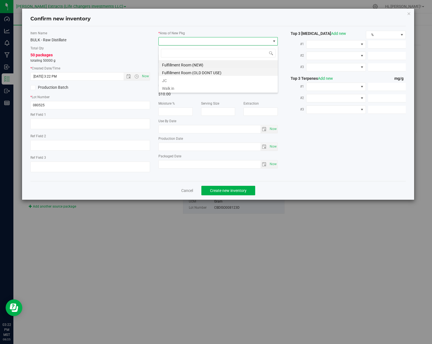
scroll to position [8, 119]
click at [177, 63] on li "Fulfillment Room (NEW)" at bounding box center [218, 64] width 119 height 8
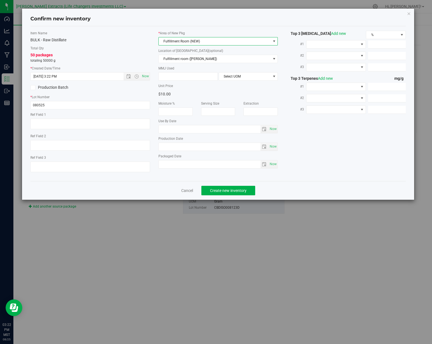
drag, startPoint x: 146, startPoint y: 52, endPoint x: 149, endPoint y: 54, distance: 3.9
click at [146, 52] on div "50 packages totaling 50000 g" at bounding box center [90, 57] width 120 height 11
click at [230, 189] on span "Create new inventory" at bounding box center [228, 190] width 37 height 4
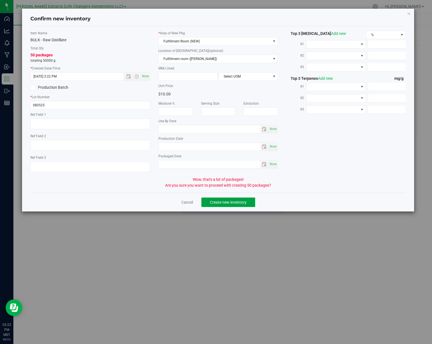
click at [231, 202] on span "Create new inventory" at bounding box center [228, 202] width 37 height 4
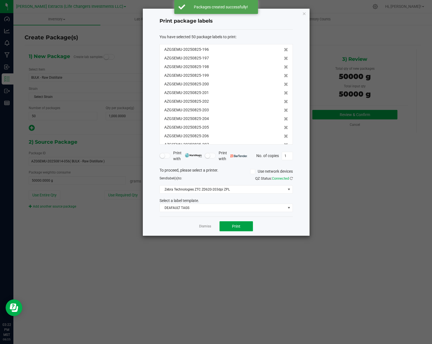
click at [231, 226] on button "Print" at bounding box center [237, 226] width 34 height 10
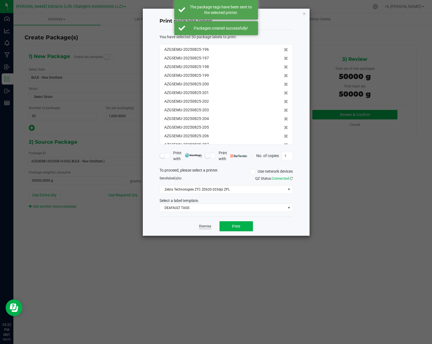
click at [207, 228] on link "Dismiss" at bounding box center [205, 226] width 12 height 5
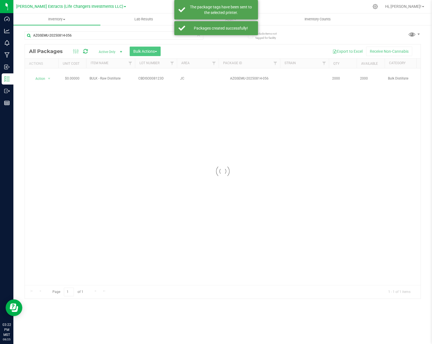
drag, startPoint x: 197, startPoint y: 51, endPoint x: 169, endPoint y: 68, distance: 32.9
click at [197, 51] on div at bounding box center [223, 171] width 396 height 254
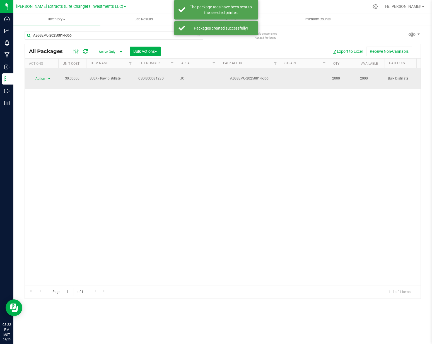
click at [46, 76] on span "select" at bounding box center [49, 79] width 7 height 8
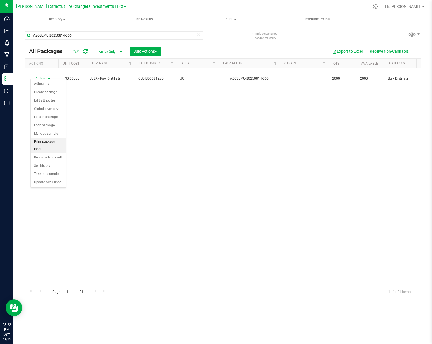
click at [46, 143] on li "Print package label" at bounding box center [48, 145] width 35 height 15
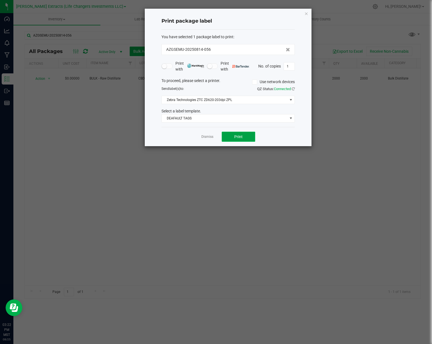
click at [229, 137] on button "Print" at bounding box center [239, 137] width 34 height 10
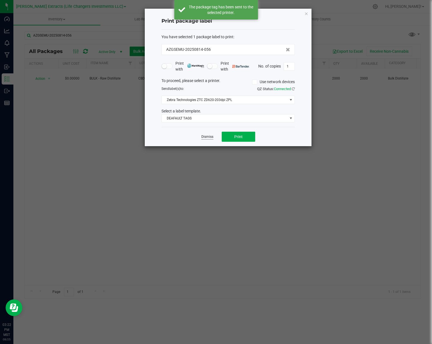
click at [210, 138] on link "Dismiss" at bounding box center [208, 137] width 12 height 5
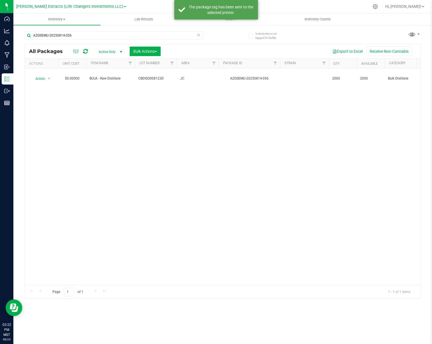
drag, startPoint x: 231, startPoint y: 142, endPoint x: 157, endPoint y: 107, distance: 81.8
click at [231, 142] on div "Action Action Adjust qty Create package Edit attributes Global inventory Locate…" at bounding box center [223, 176] width 396 height 217
click at [116, 35] on input "AZGSEMU-20250814-056" at bounding box center [114, 35] width 179 height 8
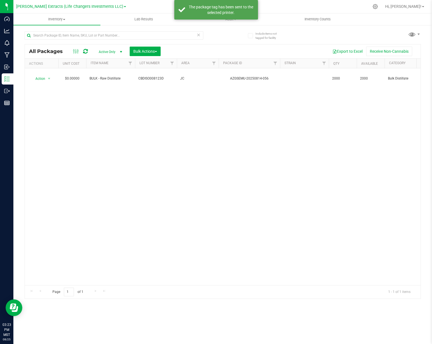
click at [233, 38] on div "All Packages Active Only Active Only Lab Samples Locked All Bulk Actions Add to…" at bounding box center [223, 162] width 397 height 273
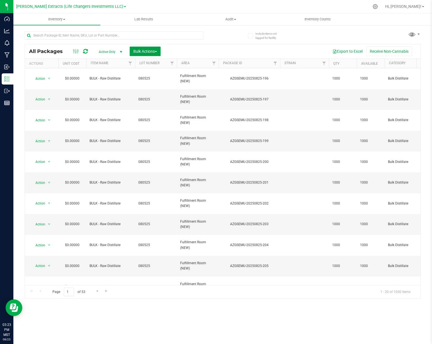
click at [151, 51] on span "Bulk Actions" at bounding box center [145, 51] width 24 height 4
click at [159, 75] on span "Add to outbound order" at bounding box center [152, 74] width 38 height 4
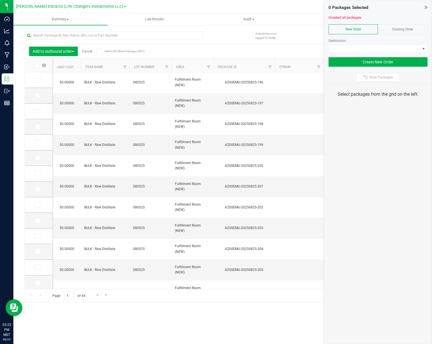
click at [35, 65] on icon at bounding box center [37, 65] width 4 height 0
click at [0, 0] on input "checkbox" at bounding box center [0, 0] width 0 height 0
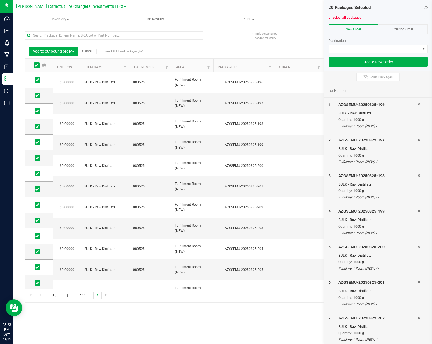
click at [95, 295] on span "Go to the next page" at bounding box center [97, 295] width 4 height 4
click at [40, 67] on label at bounding box center [39, 66] width 21 height 6
click at [0, 0] on input "checkbox" at bounding box center [0, 0] width 0 height 0
click at [95, 295] on link "Go to the next page" at bounding box center [98, 296] width 8 height 8
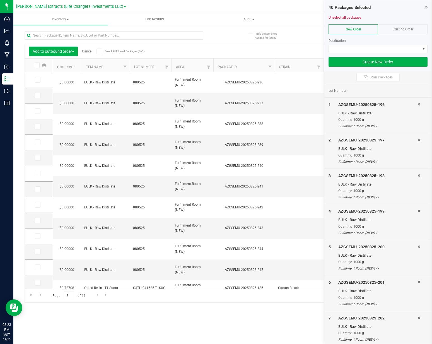
click at [40, 65] on label at bounding box center [39, 66] width 21 height 6
click at [0, 0] on input "checkbox" at bounding box center [0, 0] width 0 height 0
drag, startPoint x: 39, startPoint y: 236, endPoint x: 38, endPoint y: 247, distance: 11.2
click at [39, 236] on icon at bounding box center [37, 236] width 4 height 0
click at [0, 0] on input "checkbox" at bounding box center [0, 0] width 0 height 0
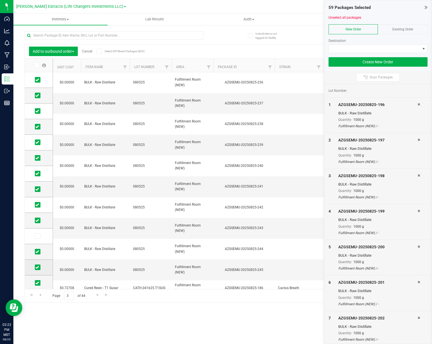
drag, startPoint x: 37, startPoint y: 252, endPoint x: 38, endPoint y: 265, distance: 12.3
click at [37, 252] on icon at bounding box center [37, 252] width 4 height 0
click at [0, 0] on input "checkbox" at bounding box center [0, 0] width 0 height 0
click at [37, 267] on icon at bounding box center [37, 267] width 4 height 0
click at [0, 0] on input "checkbox" at bounding box center [0, 0] width 0 height 0
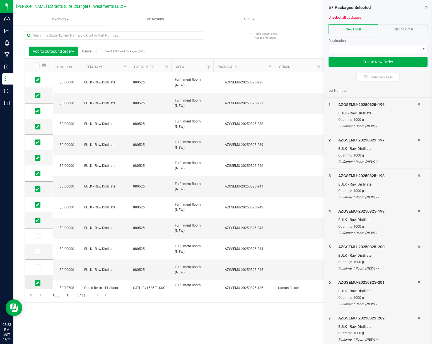
click at [38, 283] on icon at bounding box center [37, 283] width 4 height 0
click at [0, 0] on input "checkbox" at bounding box center [0, 0] width 0 height 0
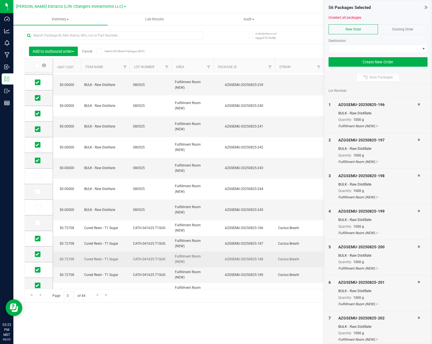
scroll to position [95, 0]
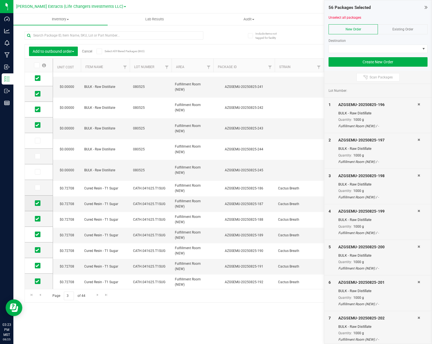
click at [37, 205] on span at bounding box center [38, 203] width 6 height 6
click at [0, 0] on input "checkbox" at bounding box center [0, 0] width 0 height 0
click at [37, 221] on span at bounding box center [38, 219] width 6 height 6
click at [0, 0] on input "checkbox" at bounding box center [0, 0] width 0 height 0
click at [38, 231] on td at bounding box center [39, 235] width 28 height 16
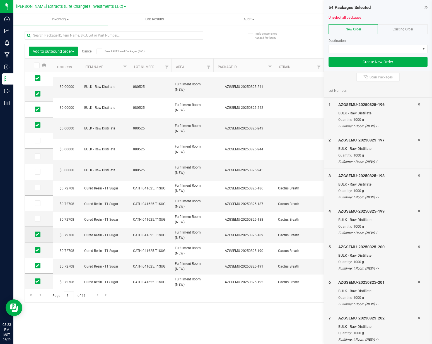
click at [38, 235] on icon at bounding box center [37, 235] width 4 height 0
click at [0, 0] on input "checkbox" at bounding box center [0, 0] width 0 height 0
click at [38, 250] on icon at bounding box center [37, 250] width 4 height 0
click at [0, 0] on input "checkbox" at bounding box center [0, 0] width 0 height 0
drag, startPoint x: 38, startPoint y: 267, endPoint x: 37, endPoint y: 277, distance: 10.3
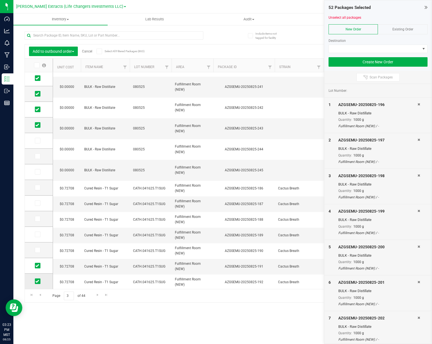
click at [38, 266] on icon at bounding box center [37, 266] width 4 height 0
click at [0, 0] on input "checkbox" at bounding box center [0, 0] width 0 height 0
drag, startPoint x: 37, startPoint y: 280, endPoint x: 45, endPoint y: 277, distance: 8.3
click at [37, 281] on icon at bounding box center [37, 281] width 4 height 0
click at [0, 0] on input "checkbox" at bounding box center [0, 0] width 0 height 0
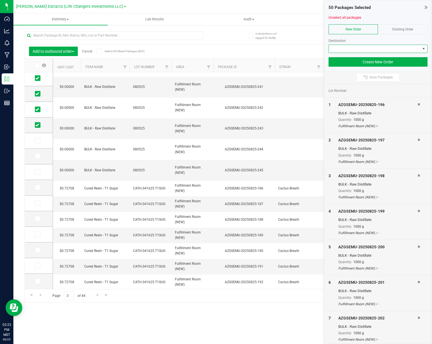
click at [386, 46] on span at bounding box center [375, 49] width 92 height 8
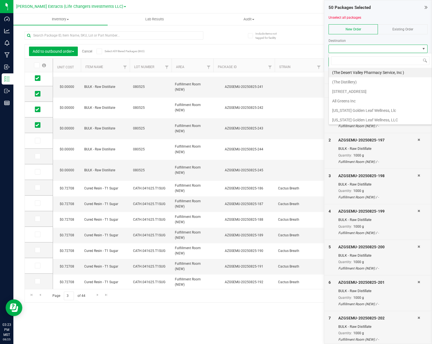
scroll to position [8, 99]
type input "forever"
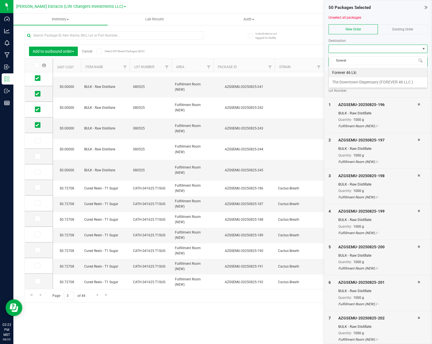
click at [384, 73] on li "Forever 46 Llc" at bounding box center [378, 72] width 99 height 9
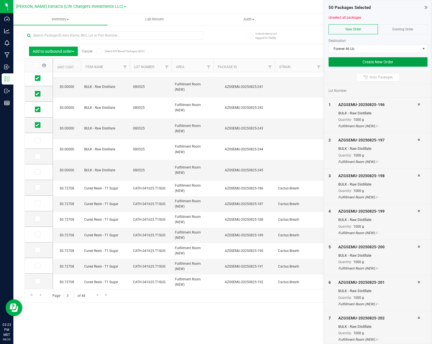
click at [399, 61] on button "Create New Order" at bounding box center [378, 61] width 99 height 9
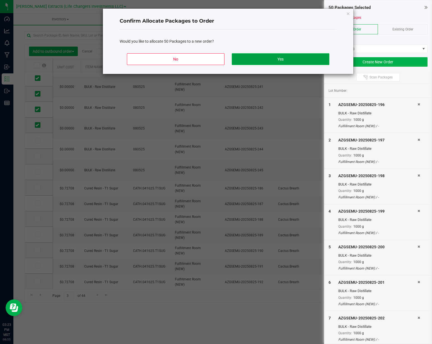
click at [319, 62] on button "Yes" at bounding box center [281, 59] width 98 height 12
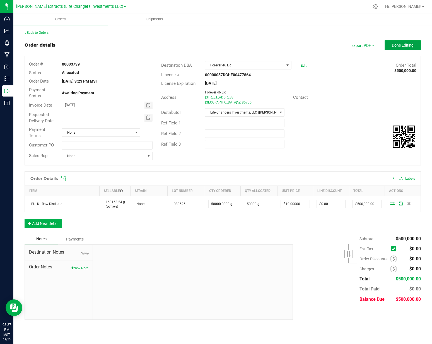
click at [402, 48] on button "Done Editing" at bounding box center [403, 45] width 36 height 10
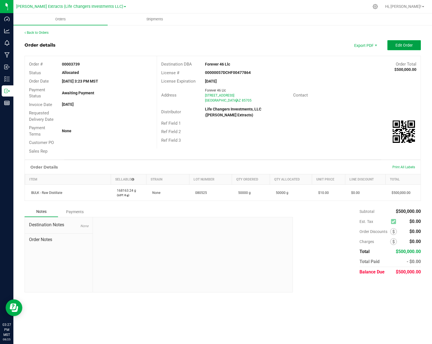
click at [410, 48] on button "Edit Order" at bounding box center [405, 45] width 34 height 10
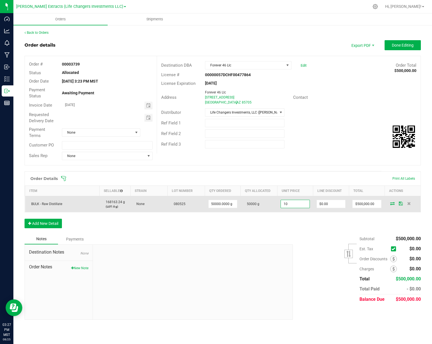
click at [297, 205] on input "10" at bounding box center [295, 204] width 28 height 8
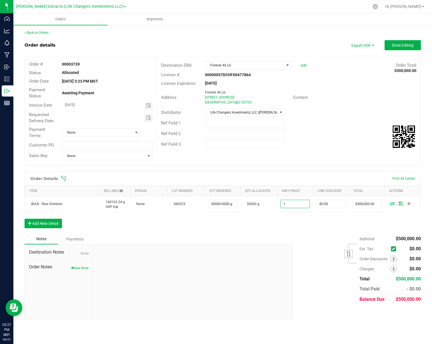
type input "$1.00000"
type input "$50,000.00"
drag, startPoint x: 352, startPoint y: 136, endPoint x: 384, endPoint y: 93, distance: 53.1
click at [354, 134] on div "Ref Field 2" at bounding box center [289, 133] width 264 height 11
click at [408, 43] on span "Done Editing" at bounding box center [403, 45] width 22 height 4
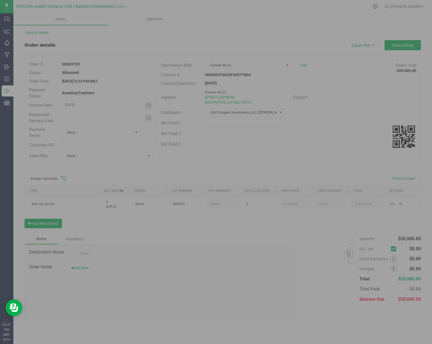
click at [297, 49] on div "Orders Shipments Back to Orders Order details Export PDF Done Editing Order # 0…" at bounding box center [222, 178] width 419 height 331
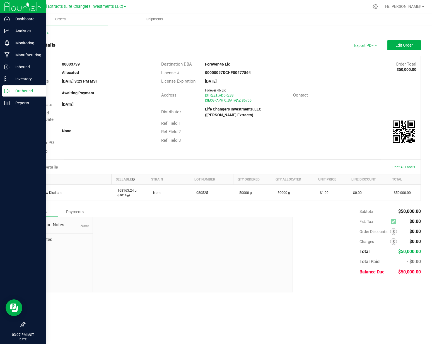
click at [12, 90] on p "Outbound" at bounding box center [27, 91] width 34 height 7
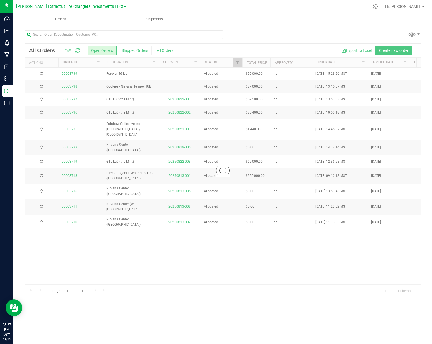
click at [210, 43] on div at bounding box center [124, 36] width 199 height 13
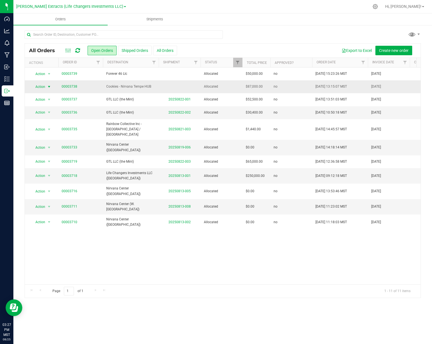
click at [44, 85] on span "Action" at bounding box center [37, 87] width 15 height 8
click at [51, 162] on li "Print invoice" at bounding box center [52, 161] width 42 height 8
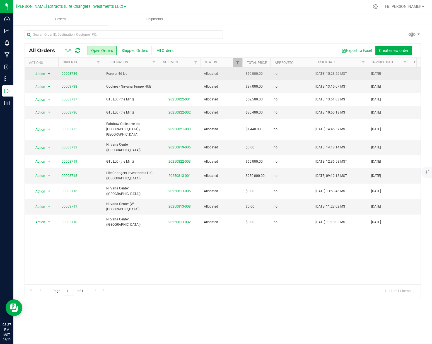
click at [46, 74] on span "select" at bounding box center [49, 74] width 7 height 8
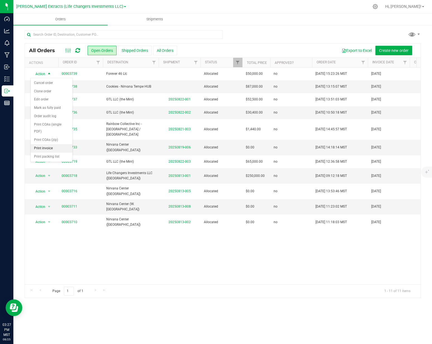
click at [47, 147] on li "Print invoice" at bounding box center [52, 148] width 42 height 8
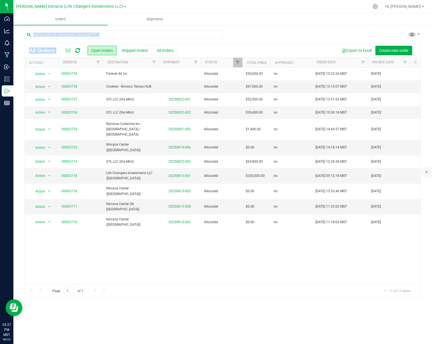
drag, startPoint x: 276, startPoint y: 33, endPoint x: 276, endPoint y: 45, distance: 11.7
click at [276, 45] on div "All Orders Open Orders Shipped Orders All Orders Export to Excel Create new ord…" at bounding box center [223, 164] width 397 height 268
click at [278, 42] on div at bounding box center [223, 36] width 397 height 13
